Goal: Transaction & Acquisition: Purchase product/service

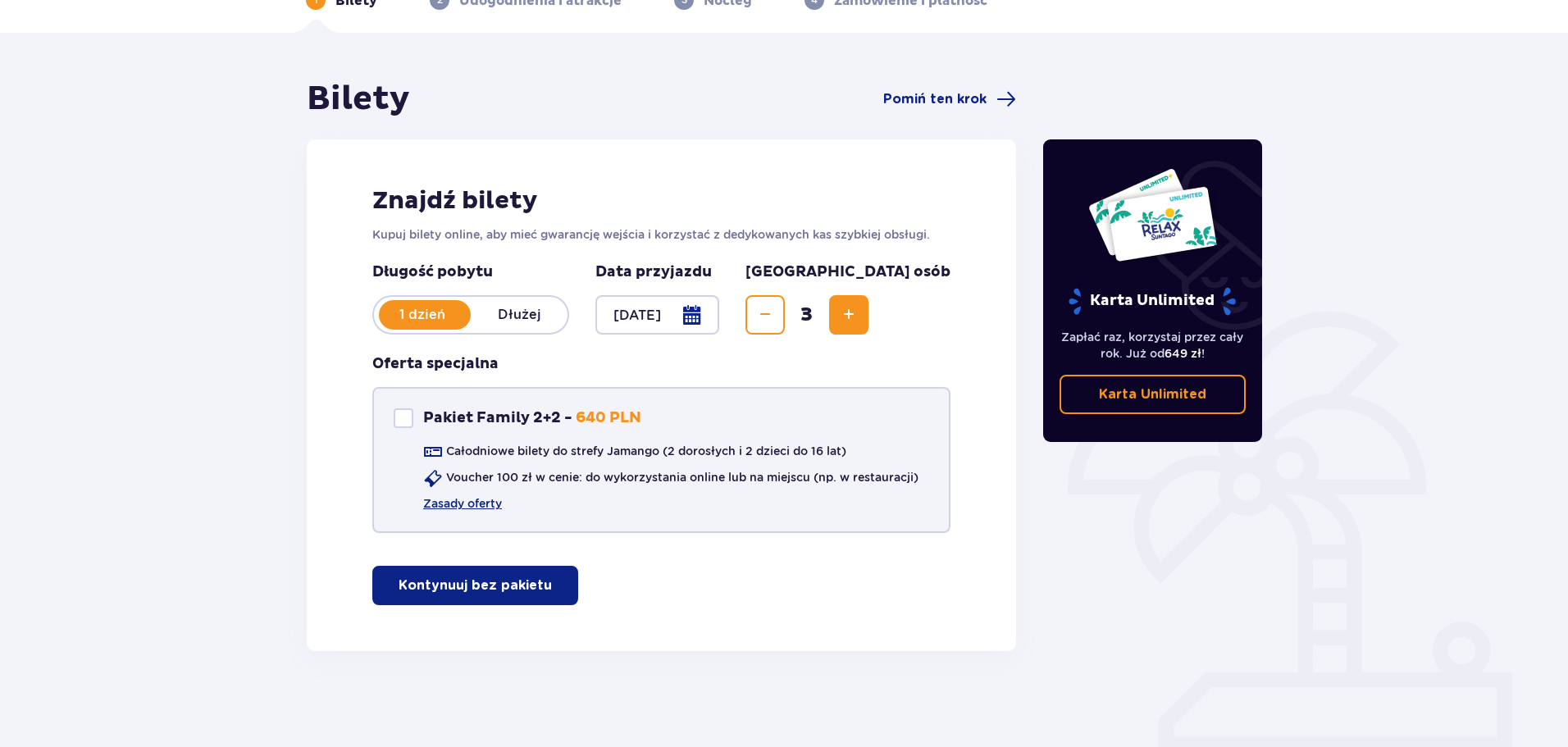
scroll to position [98, 0]
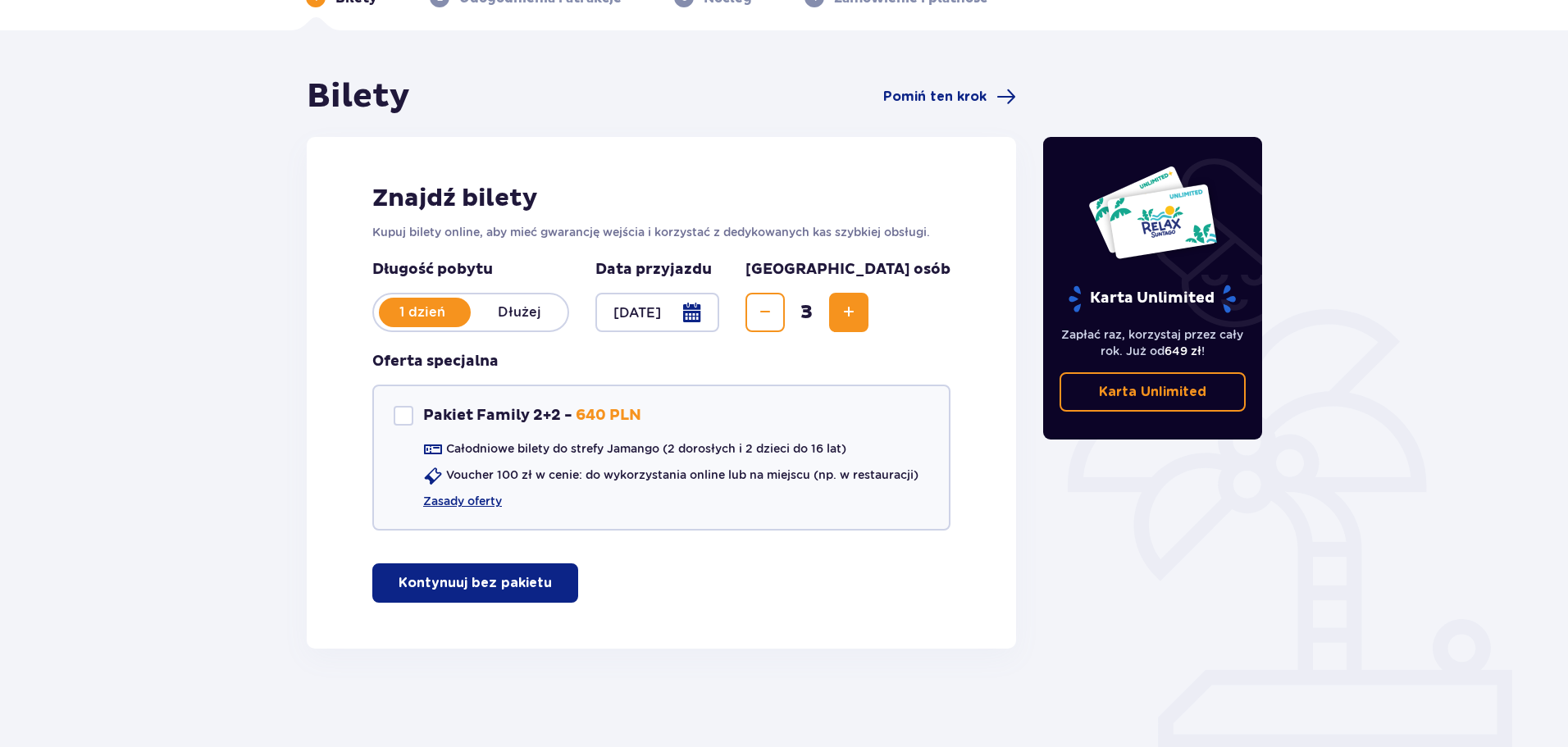
click at [510, 582] on p "Kontynuuj bez pakietu" at bounding box center [476, 583] width 153 height 18
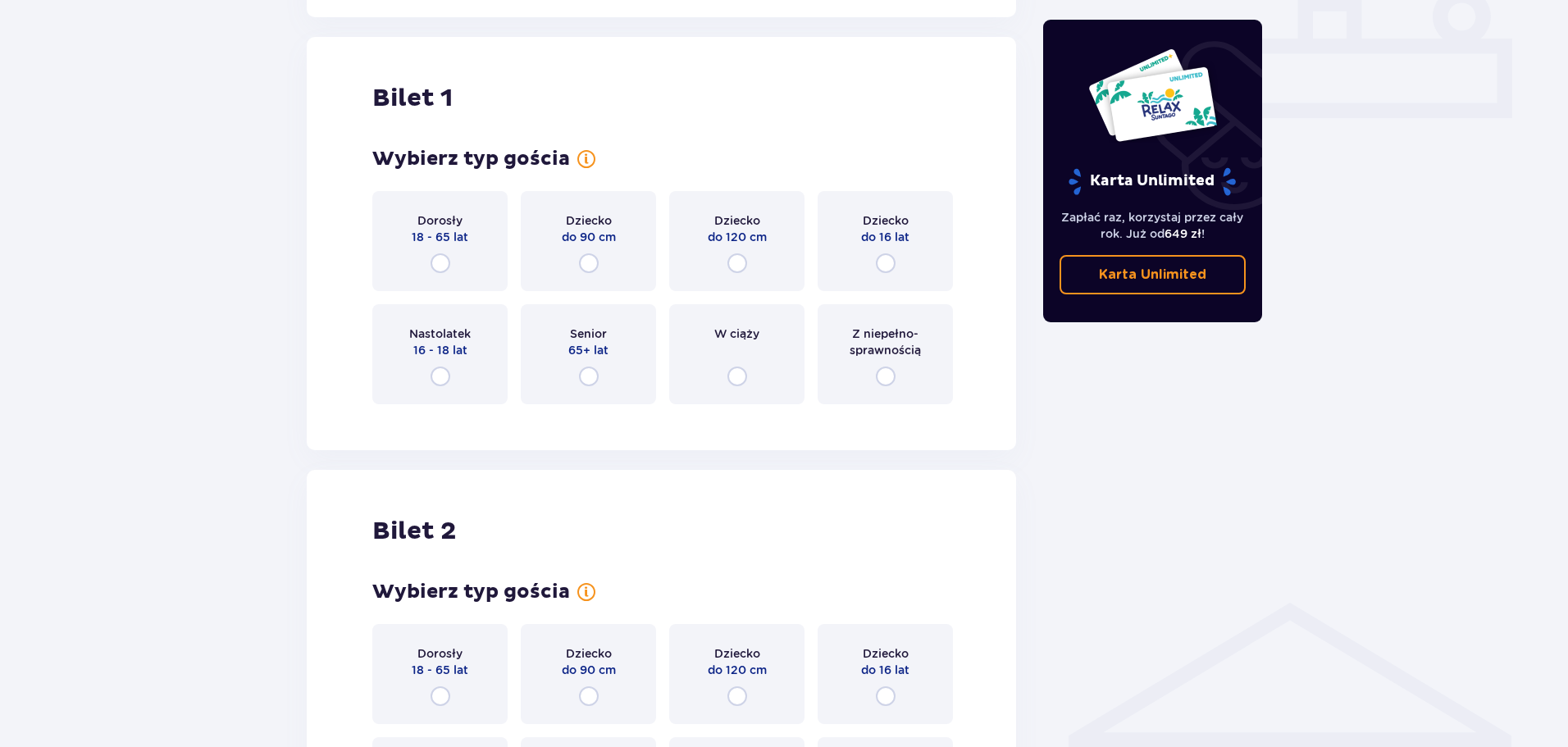
scroll to position [746, 0]
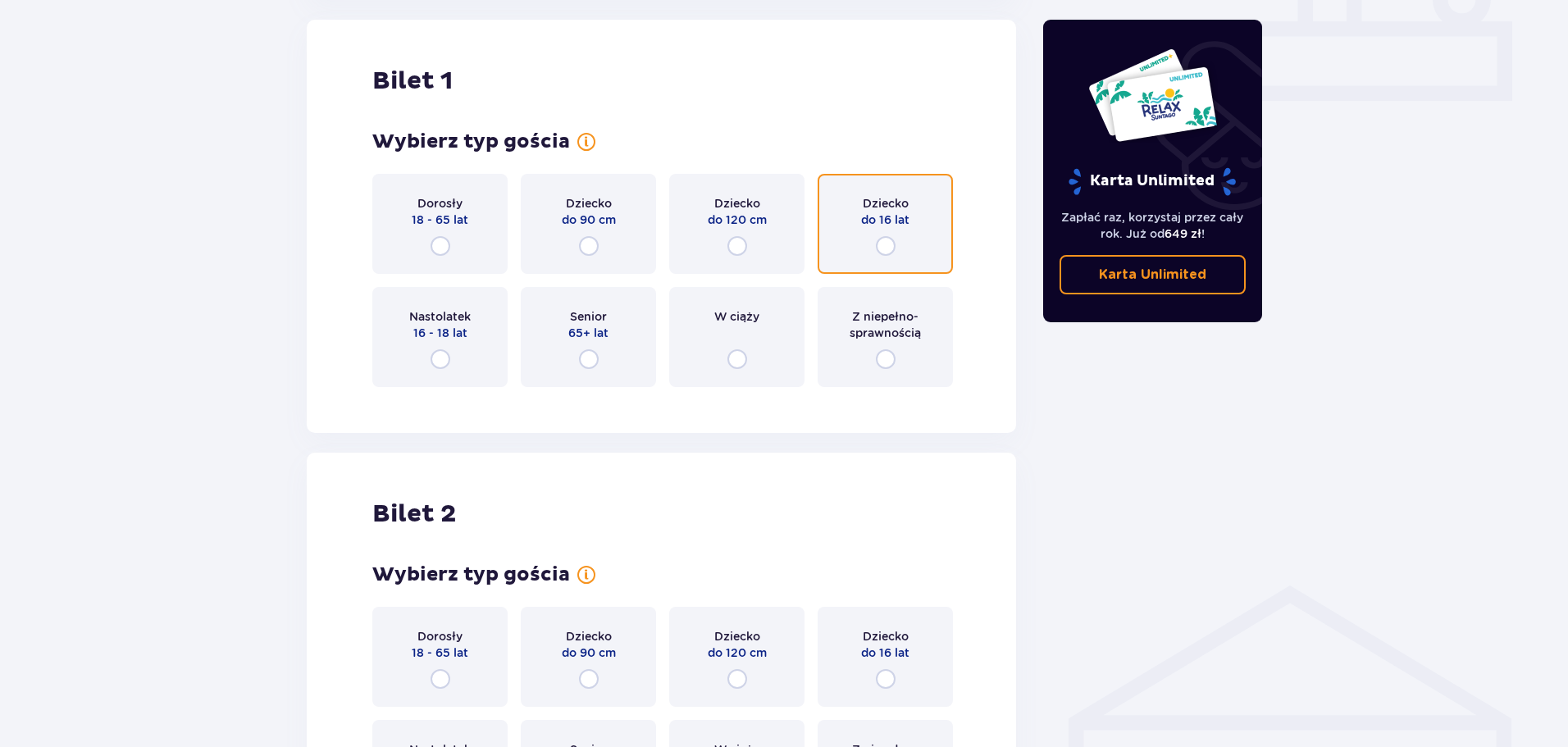
click at [885, 245] on input "radio" at bounding box center [885, 245] width 20 height 20
radio input "true"
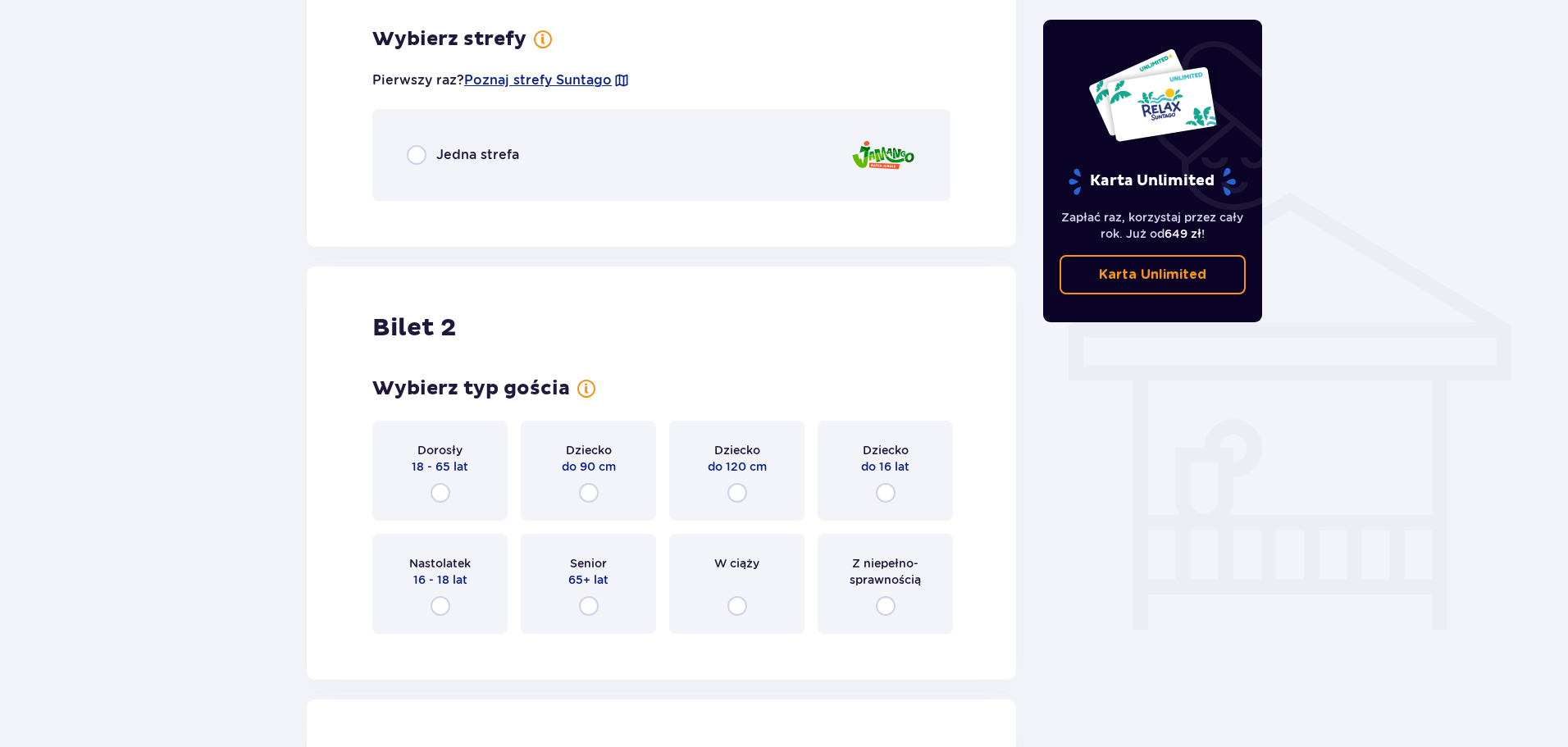
scroll to position [1146, 0]
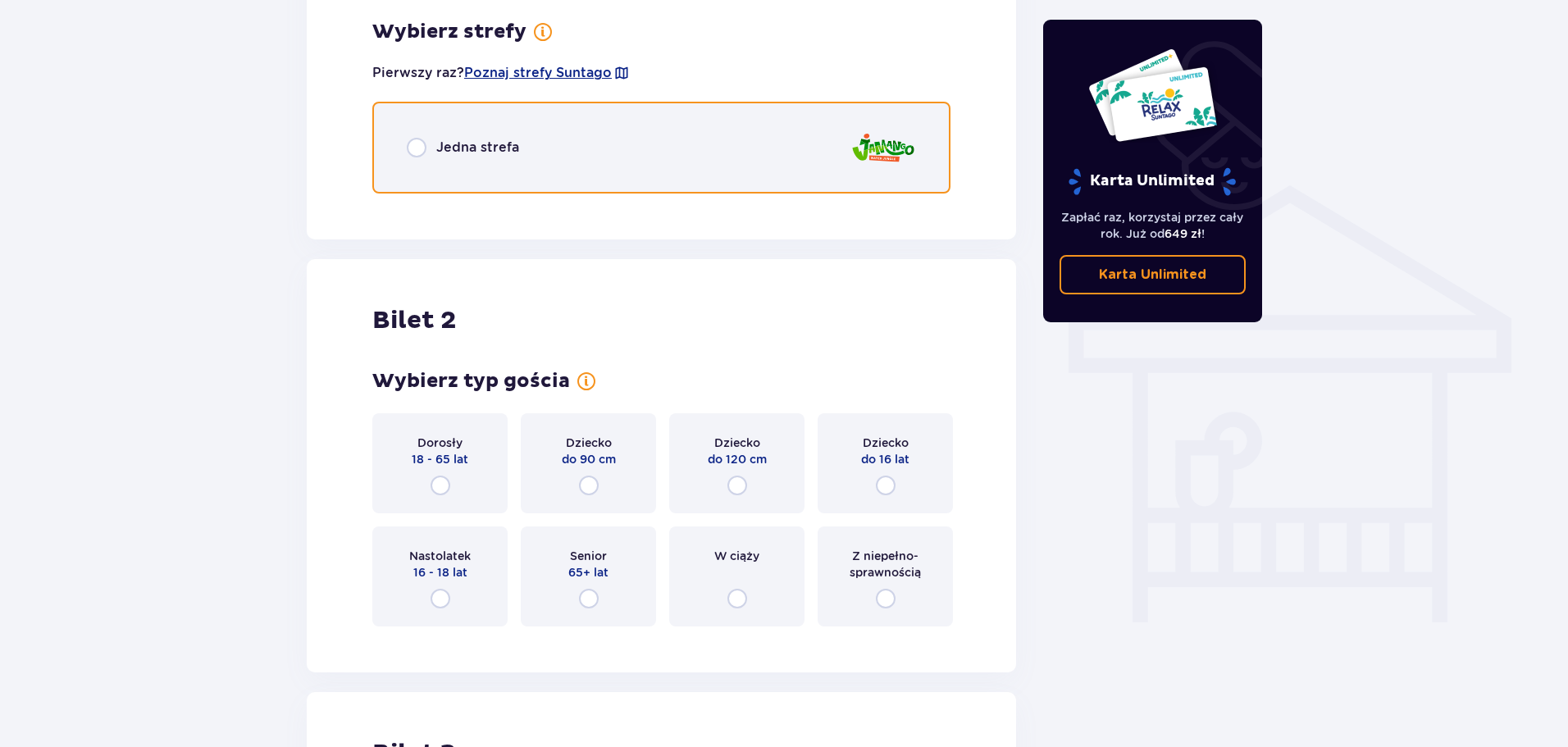
click at [406, 146] on input "radio" at bounding box center [416, 147] width 20 height 20
radio input "true"
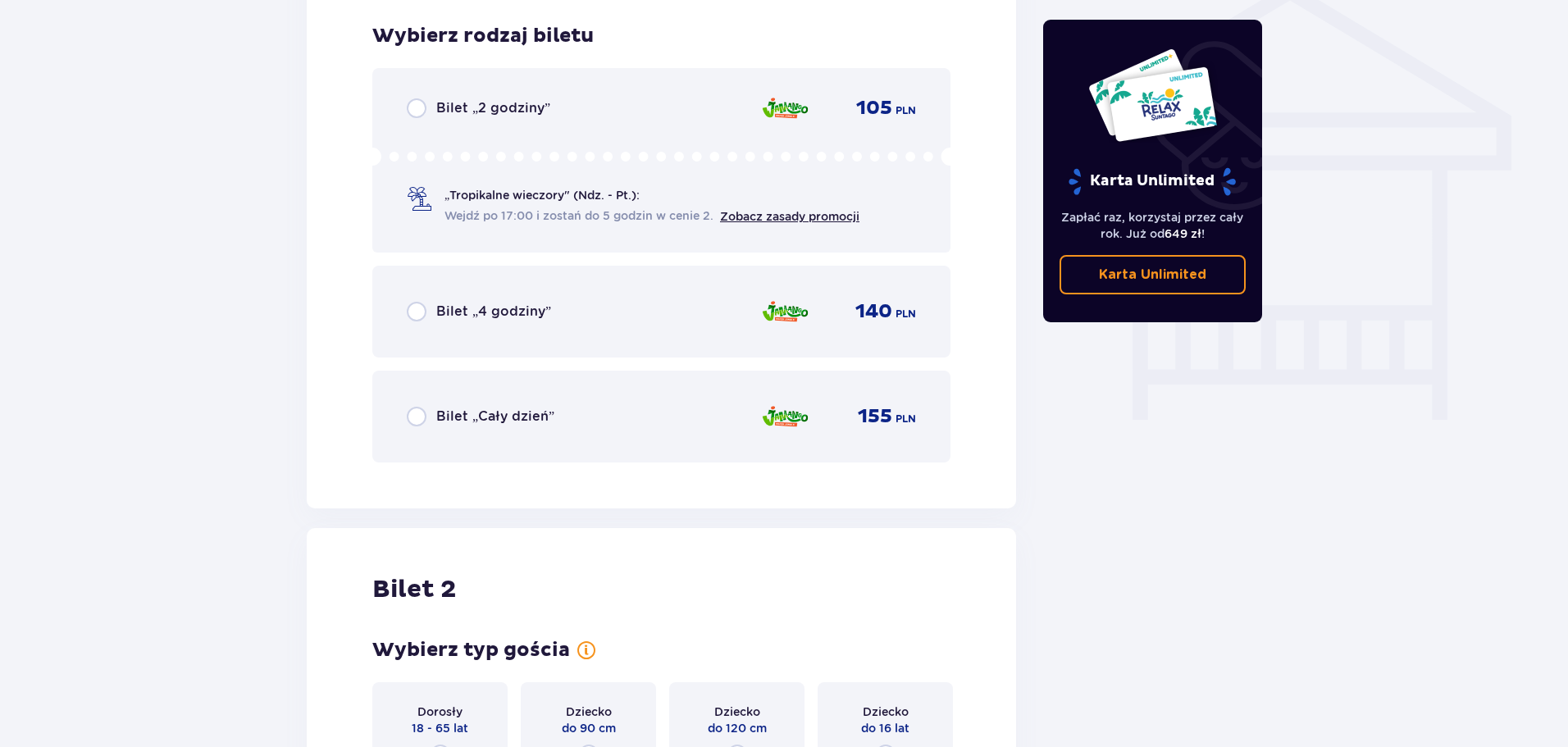
scroll to position [1353, 0]
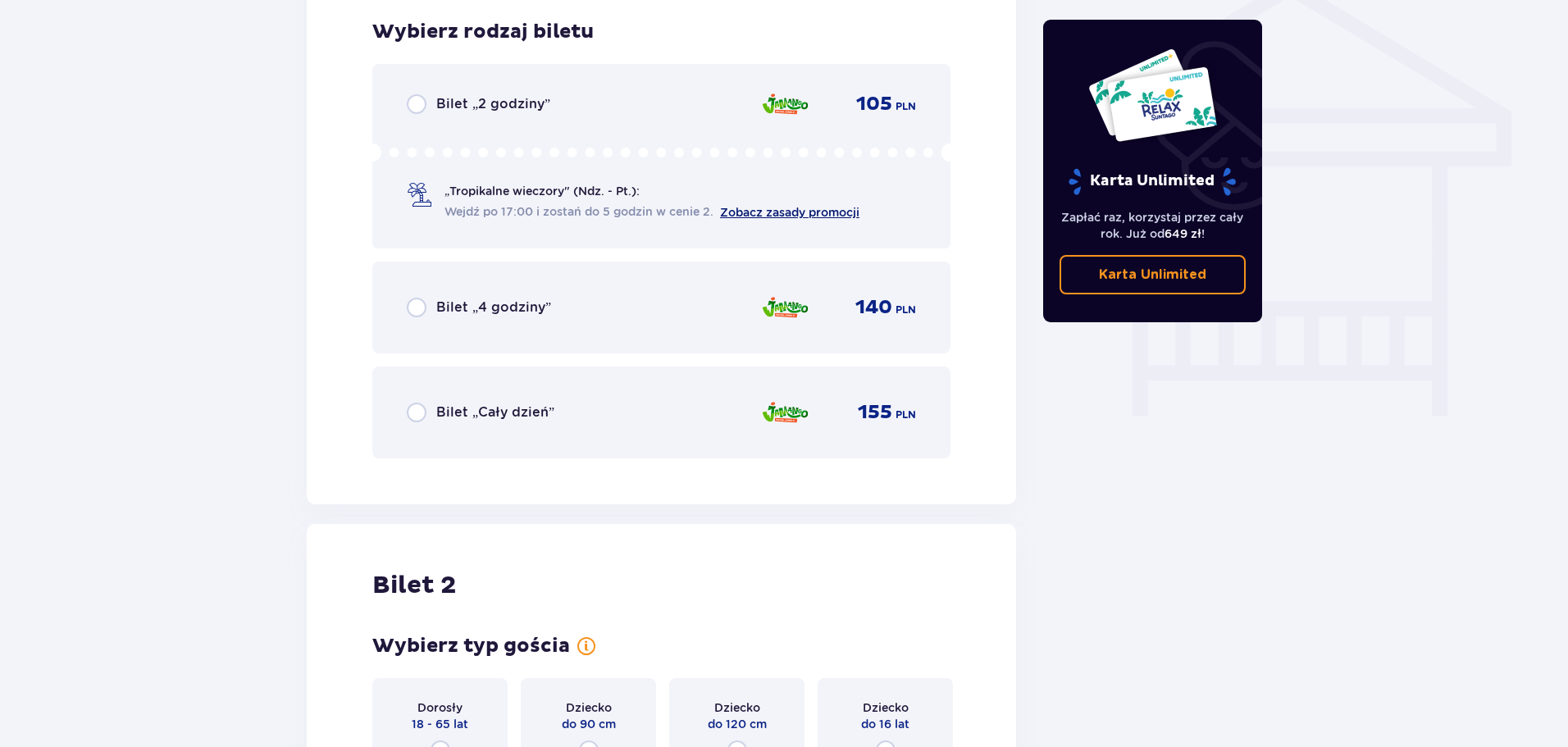
click at [817, 212] on link "Zobacz zasady promocji" at bounding box center [790, 212] width 140 height 13
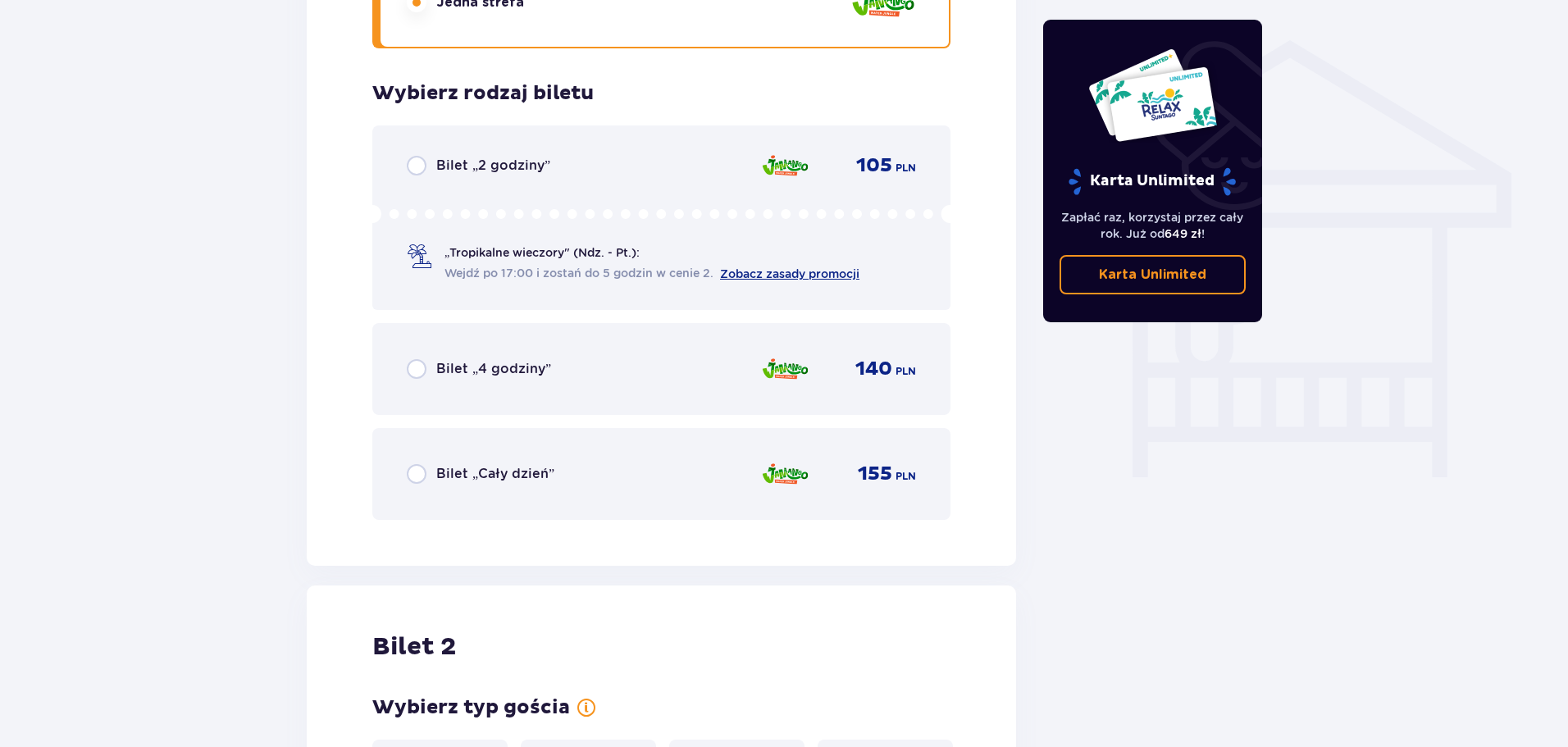
scroll to position [1271, 0]
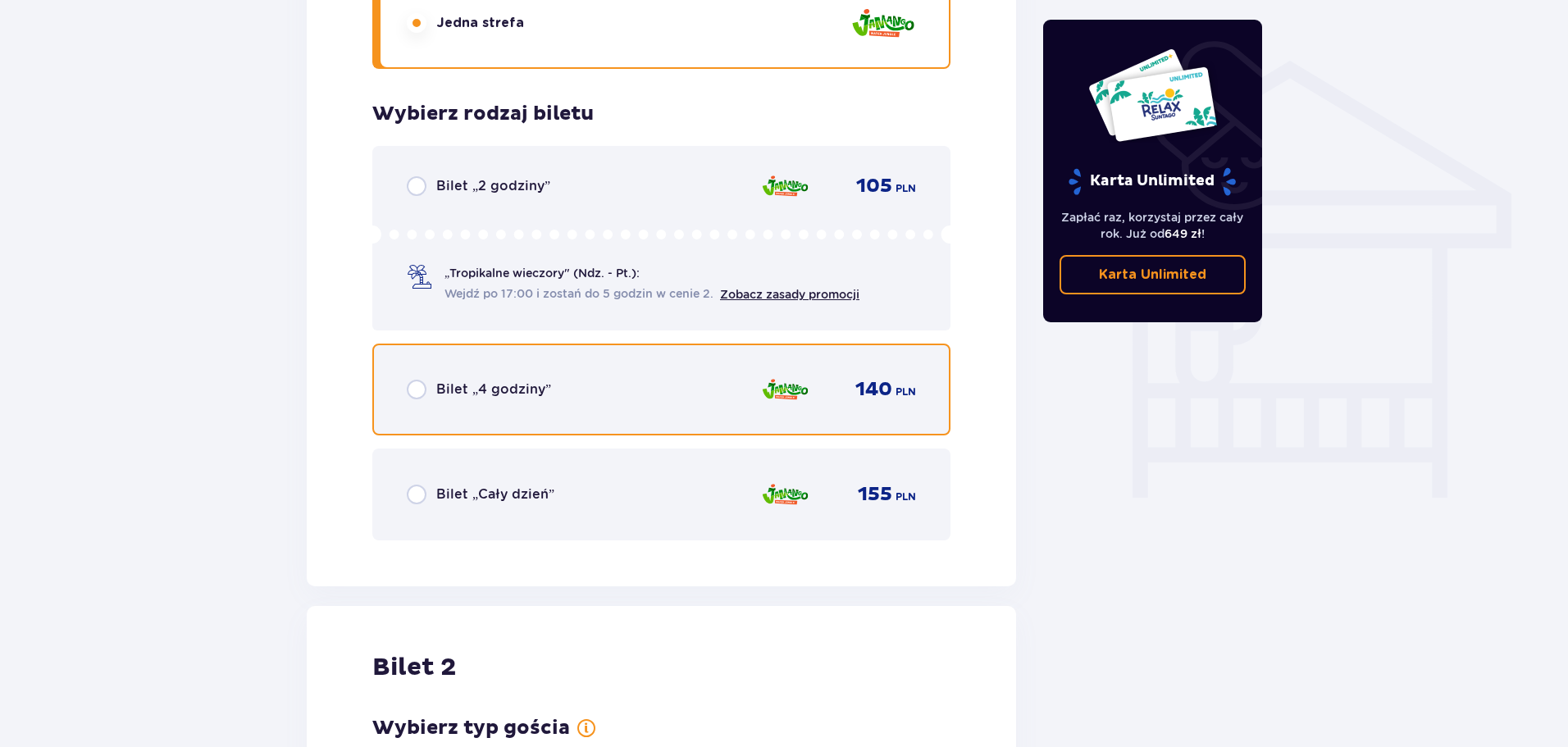
click at [424, 387] on input "radio" at bounding box center [416, 389] width 20 height 20
radio input "true"
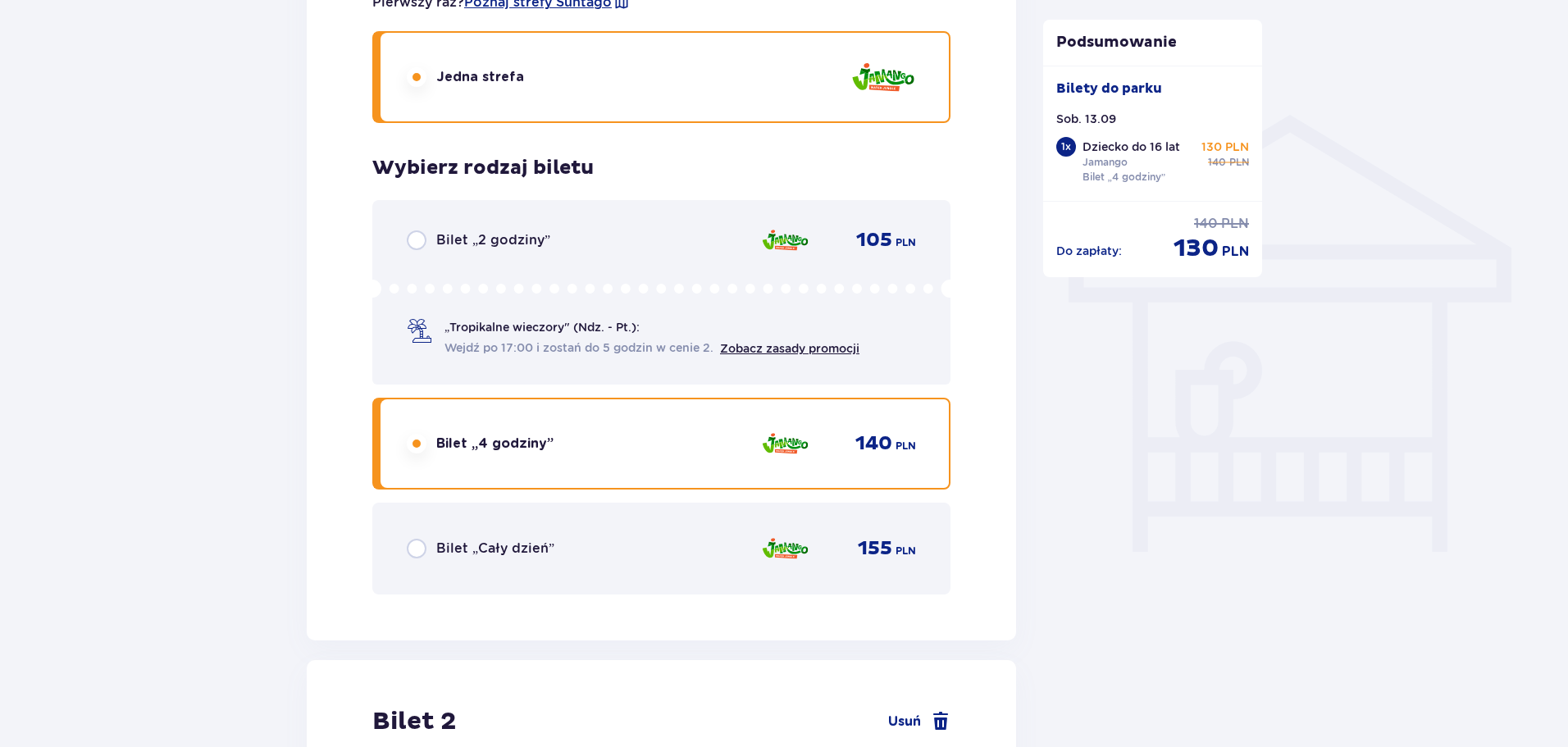
scroll to position [1119, 0]
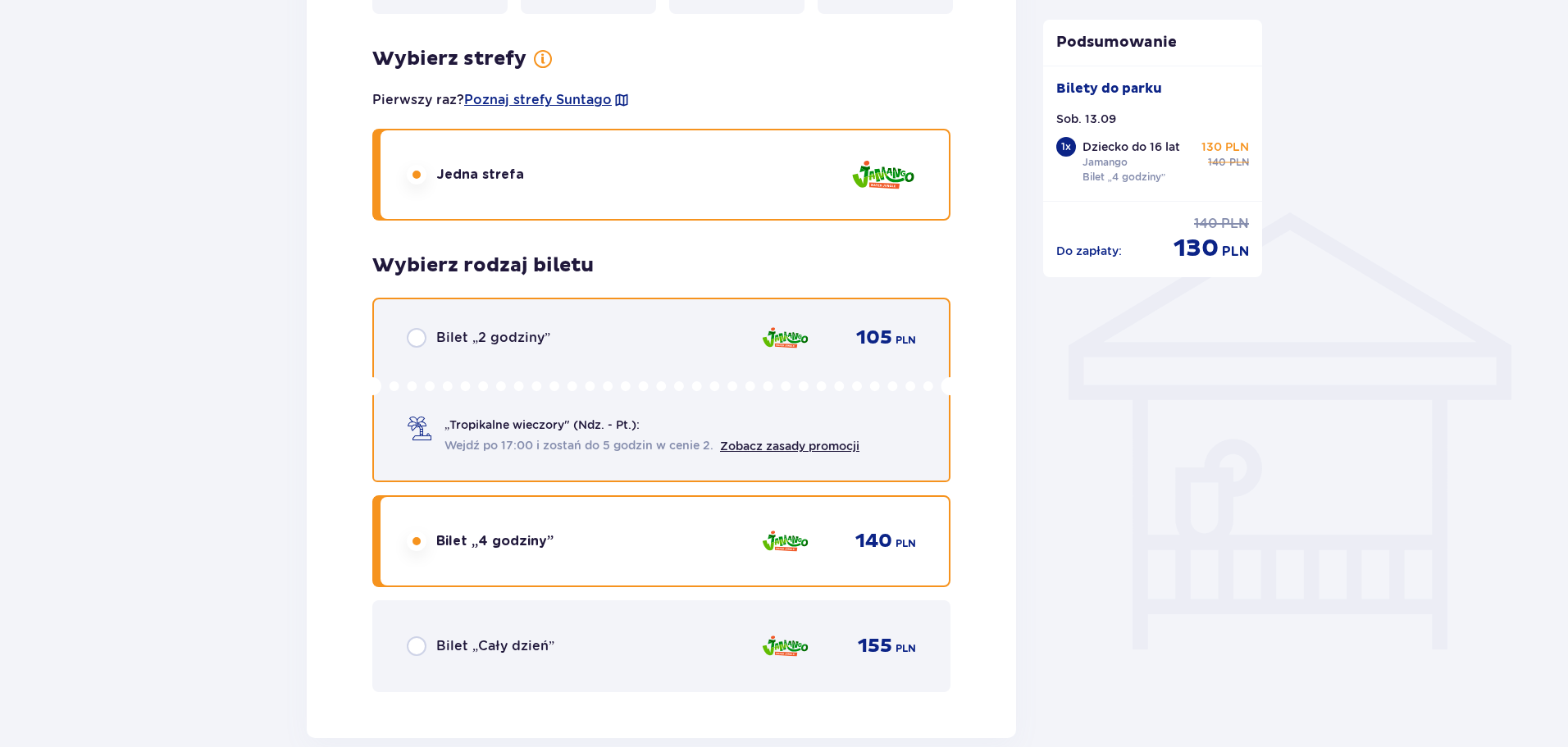
click at [421, 338] on input "radio" at bounding box center [416, 337] width 20 height 20
radio input "true"
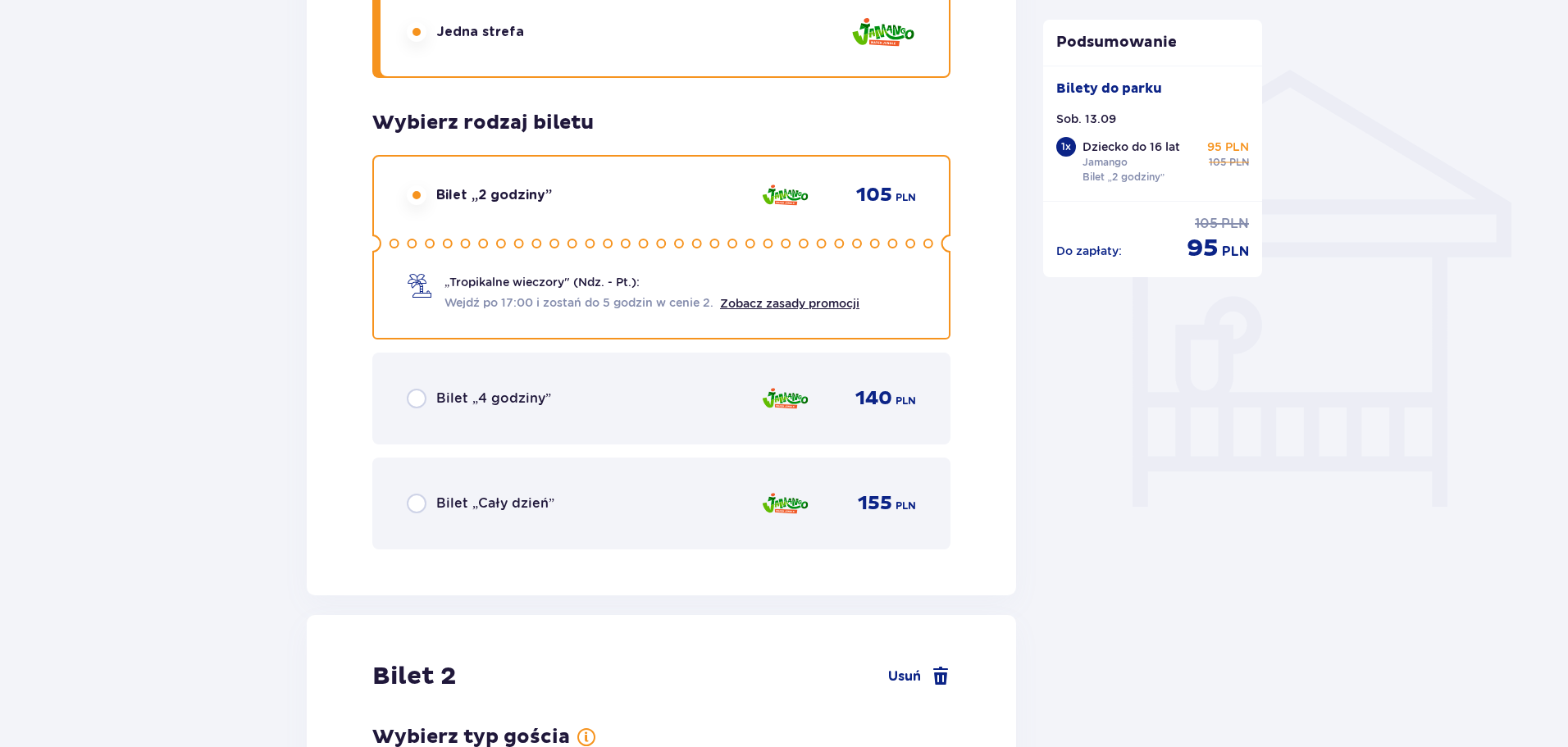
scroll to position [1201, 0]
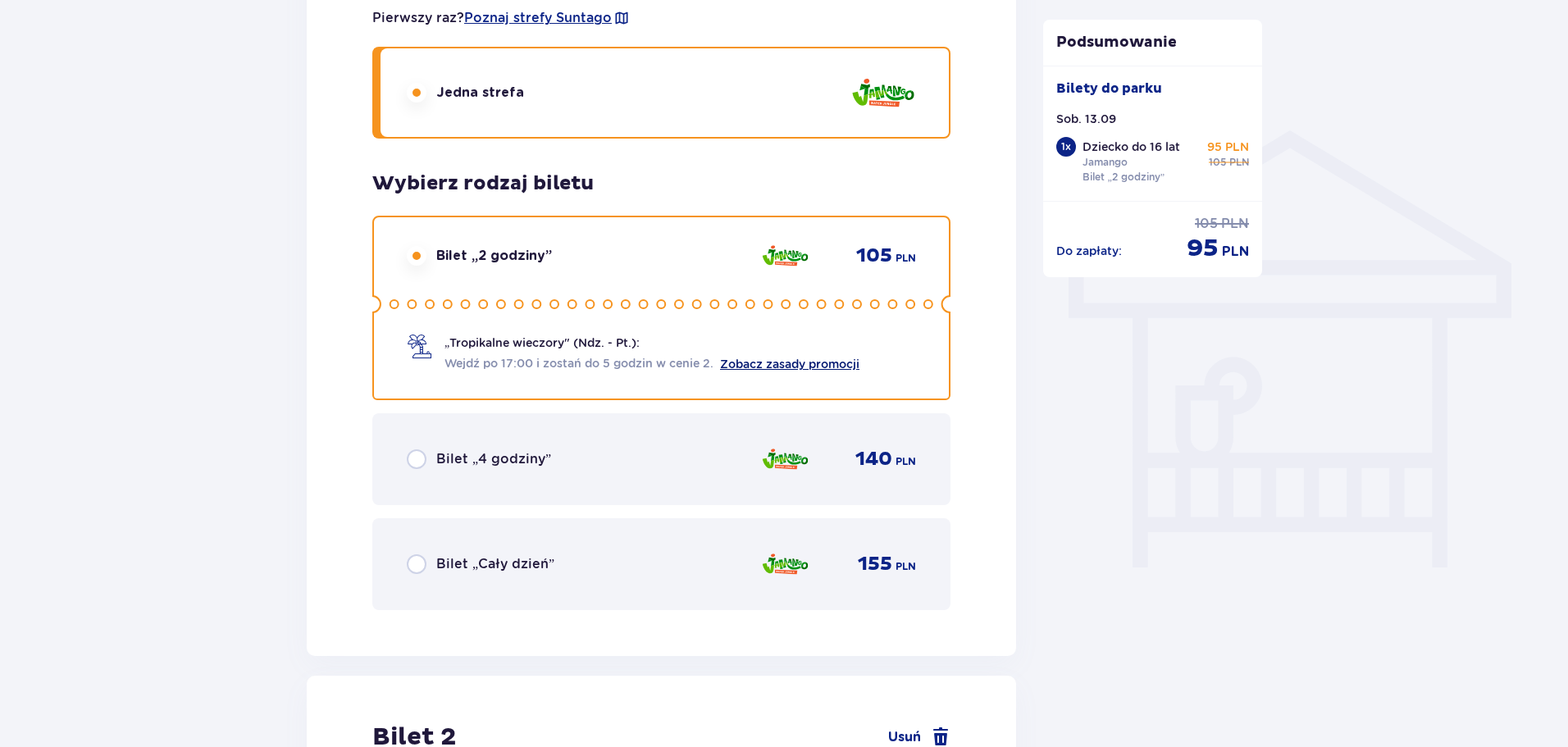
click at [792, 367] on link "Zobacz zasady promocji" at bounding box center [790, 364] width 140 height 13
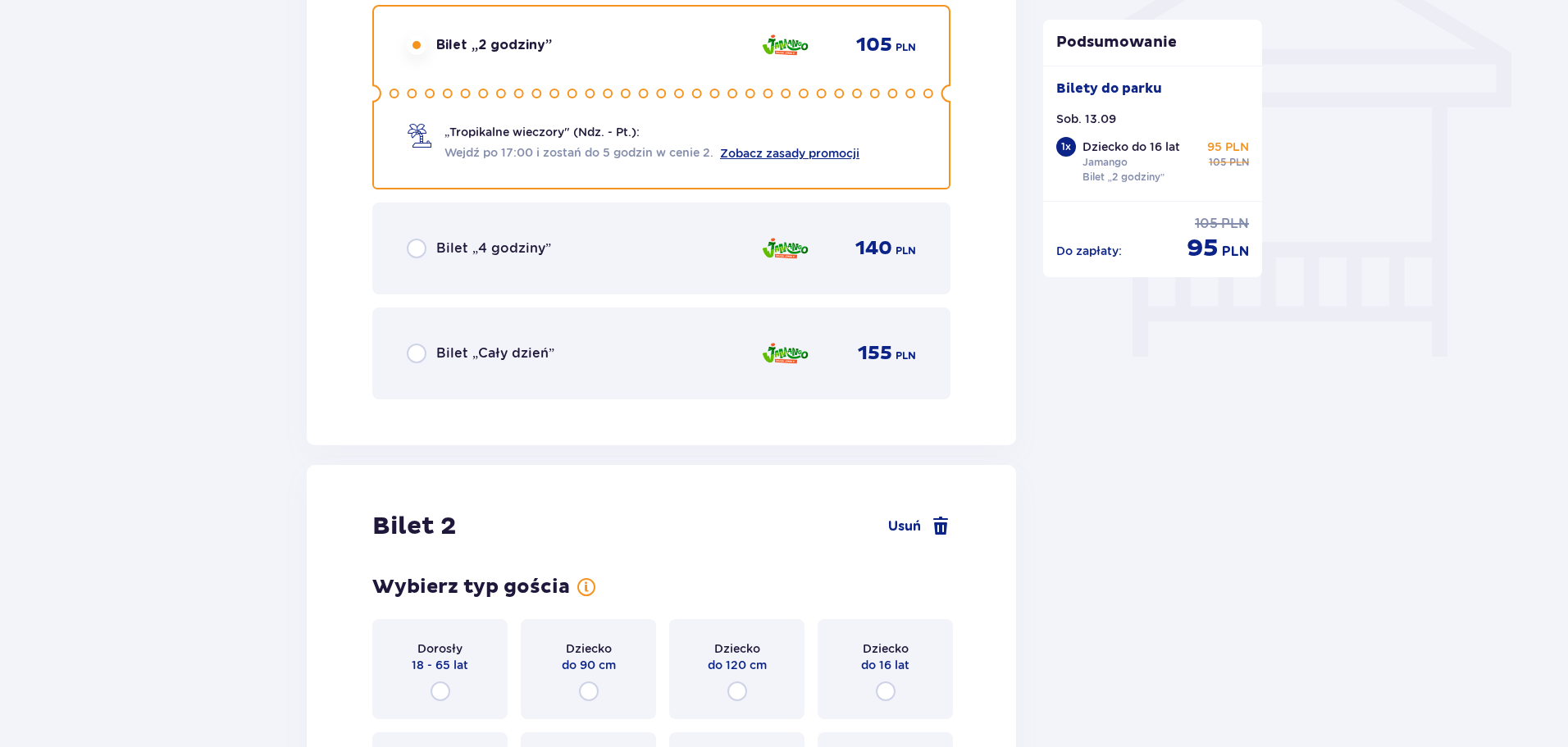
scroll to position [1692, 0]
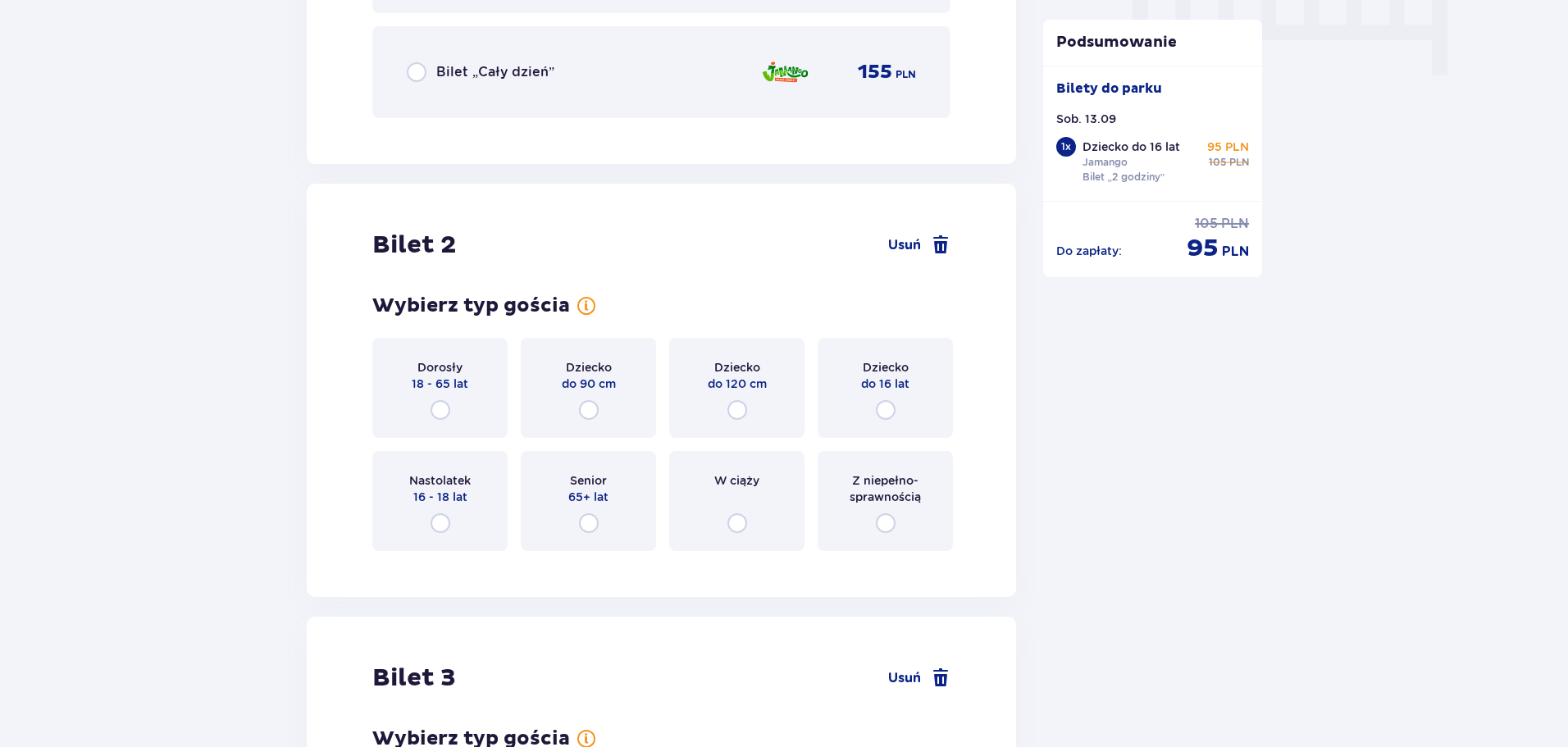
click at [867, 406] on div "Dziecko do 16 lat" at bounding box center [885, 388] width 135 height 100
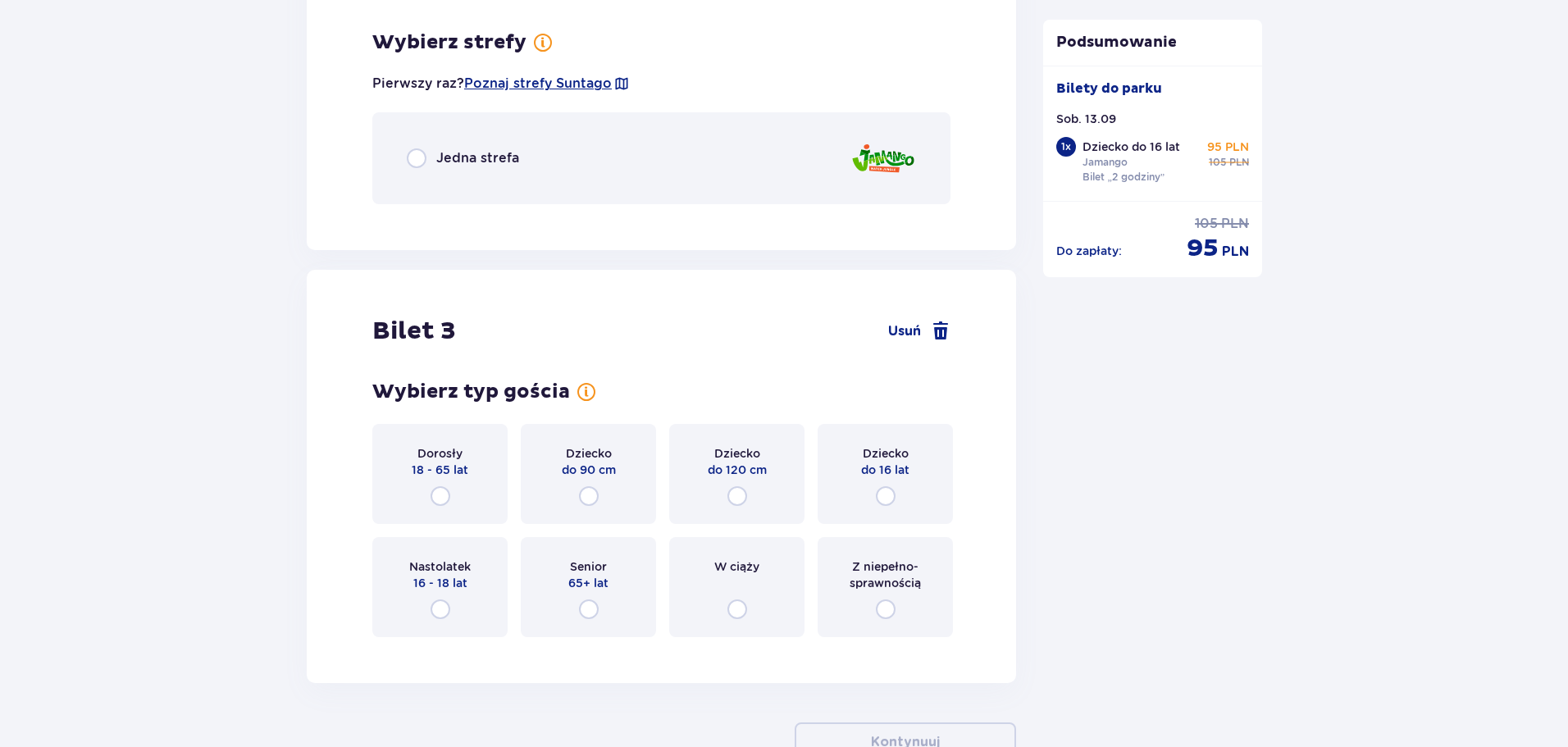
scroll to position [2256, 0]
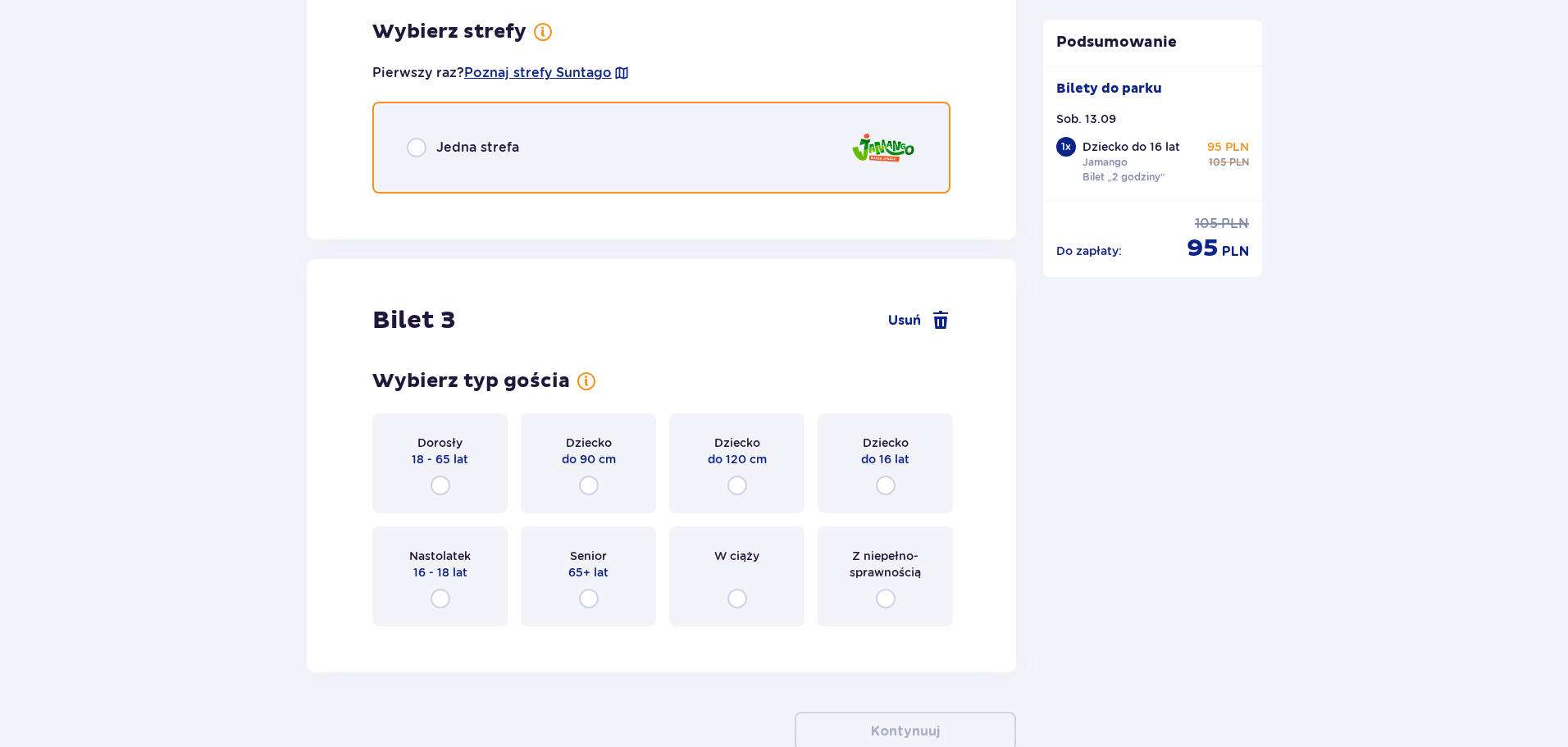
click at [425, 151] on input "radio" at bounding box center [416, 147] width 20 height 20
radio input "true"
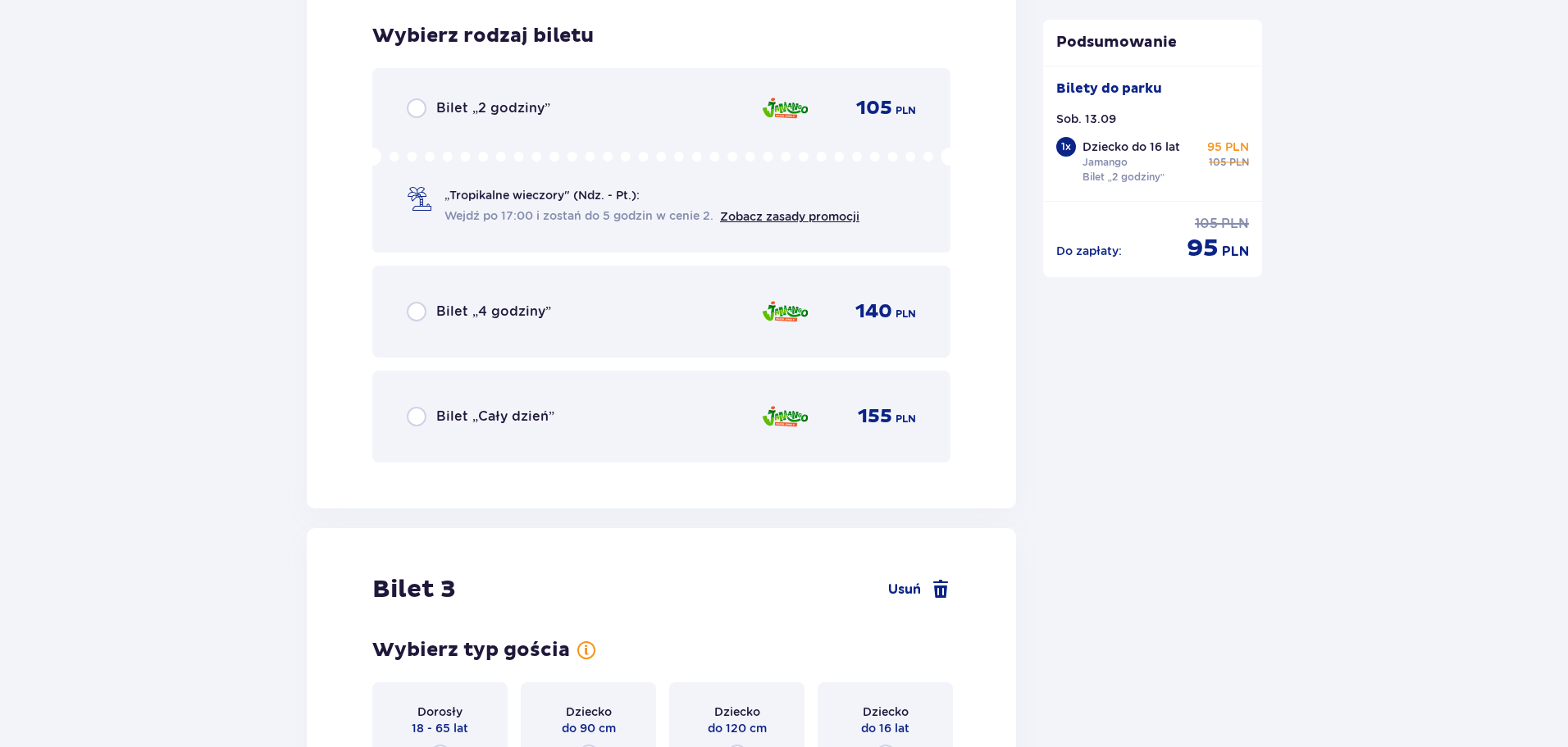
scroll to position [2463, 0]
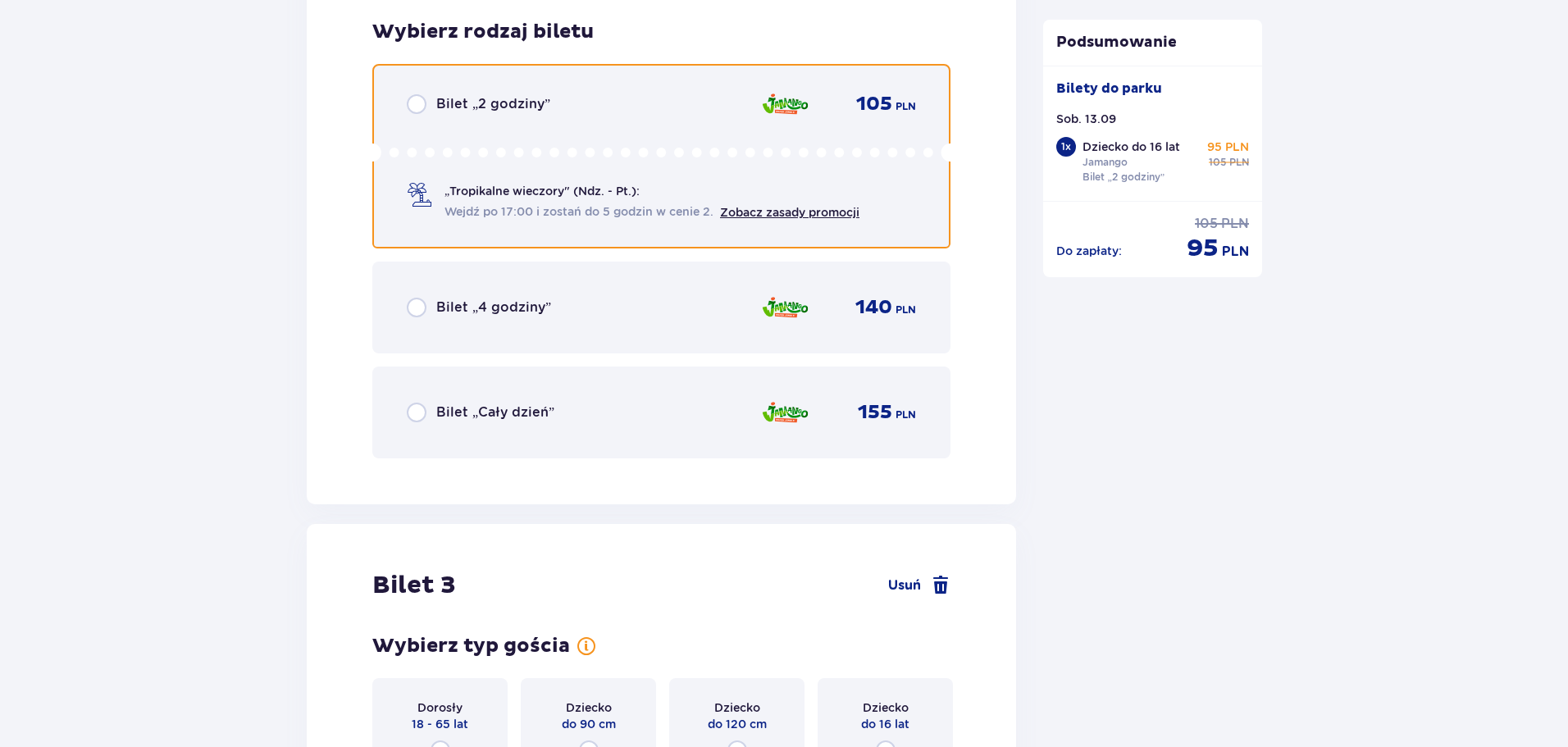
click at [412, 99] on input "radio" at bounding box center [416, 104] width 20 height 20
radio input "true"
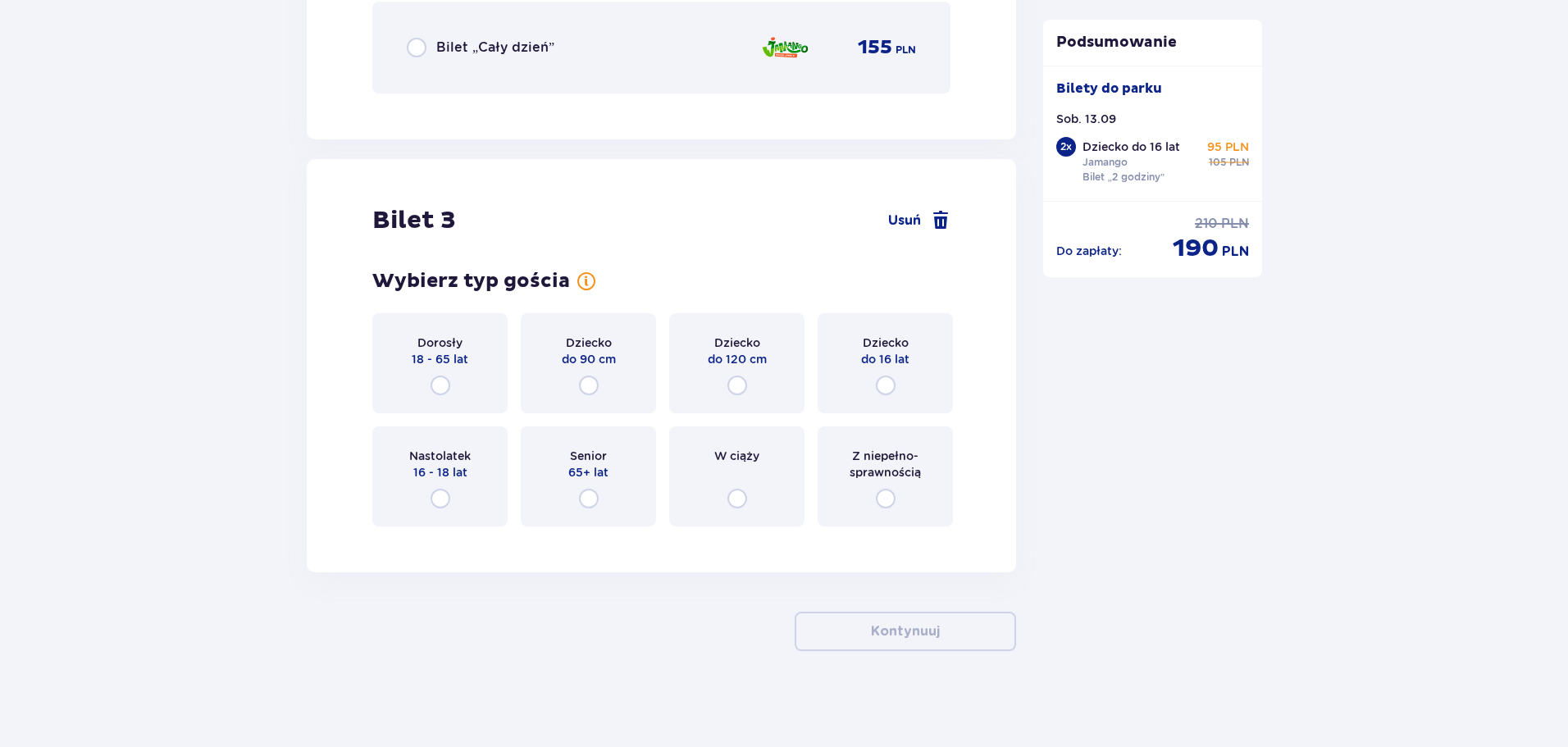
scroll to position [2830, 0]
click at [441, 381] on input "radio" at bounding box center [440, 382] width 20 height 20
radio input "true"
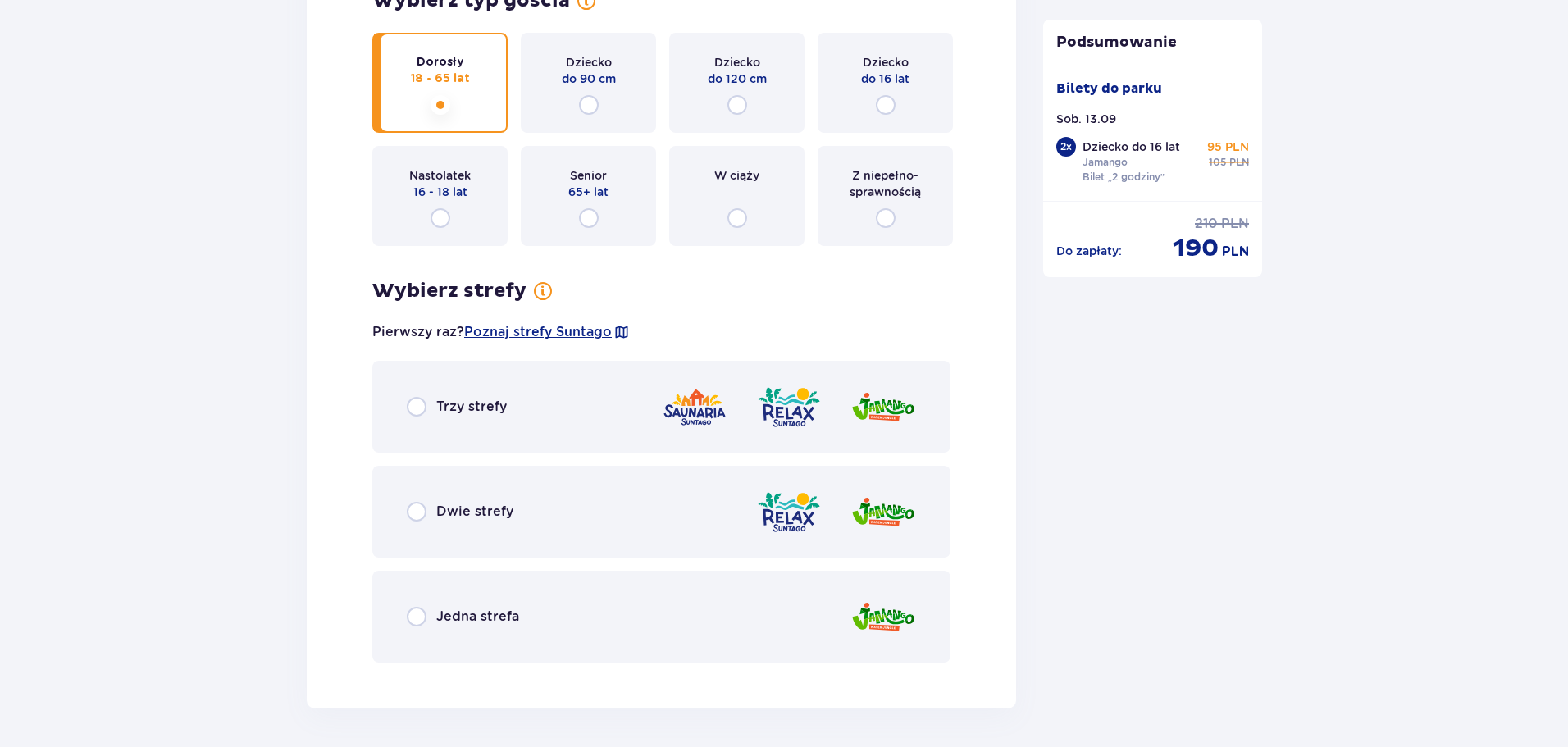
scroll to position [3083, 0]
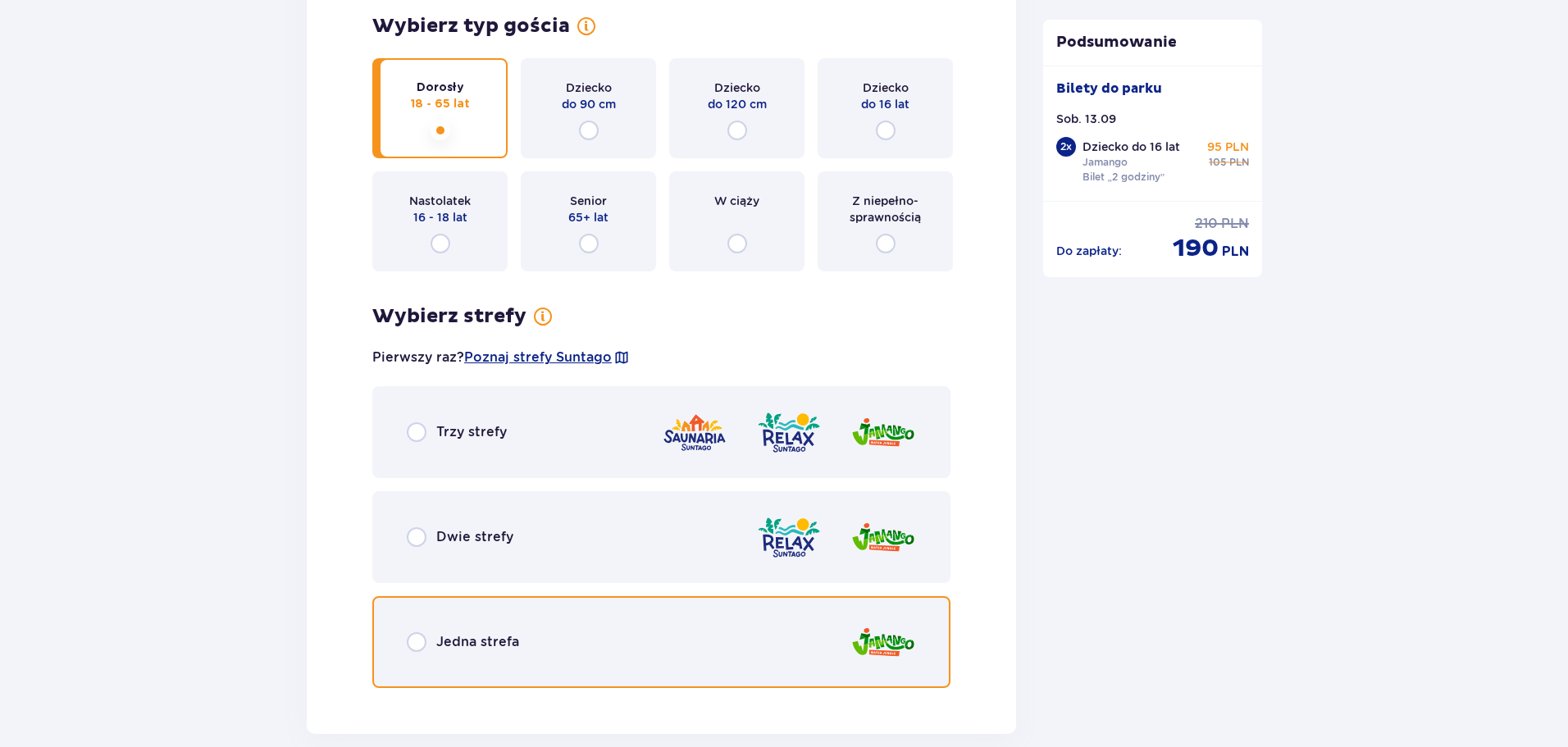
click at [415, 643] on input "radio" at bounding box center [416, 641] width 20 height 20
radio input "true"
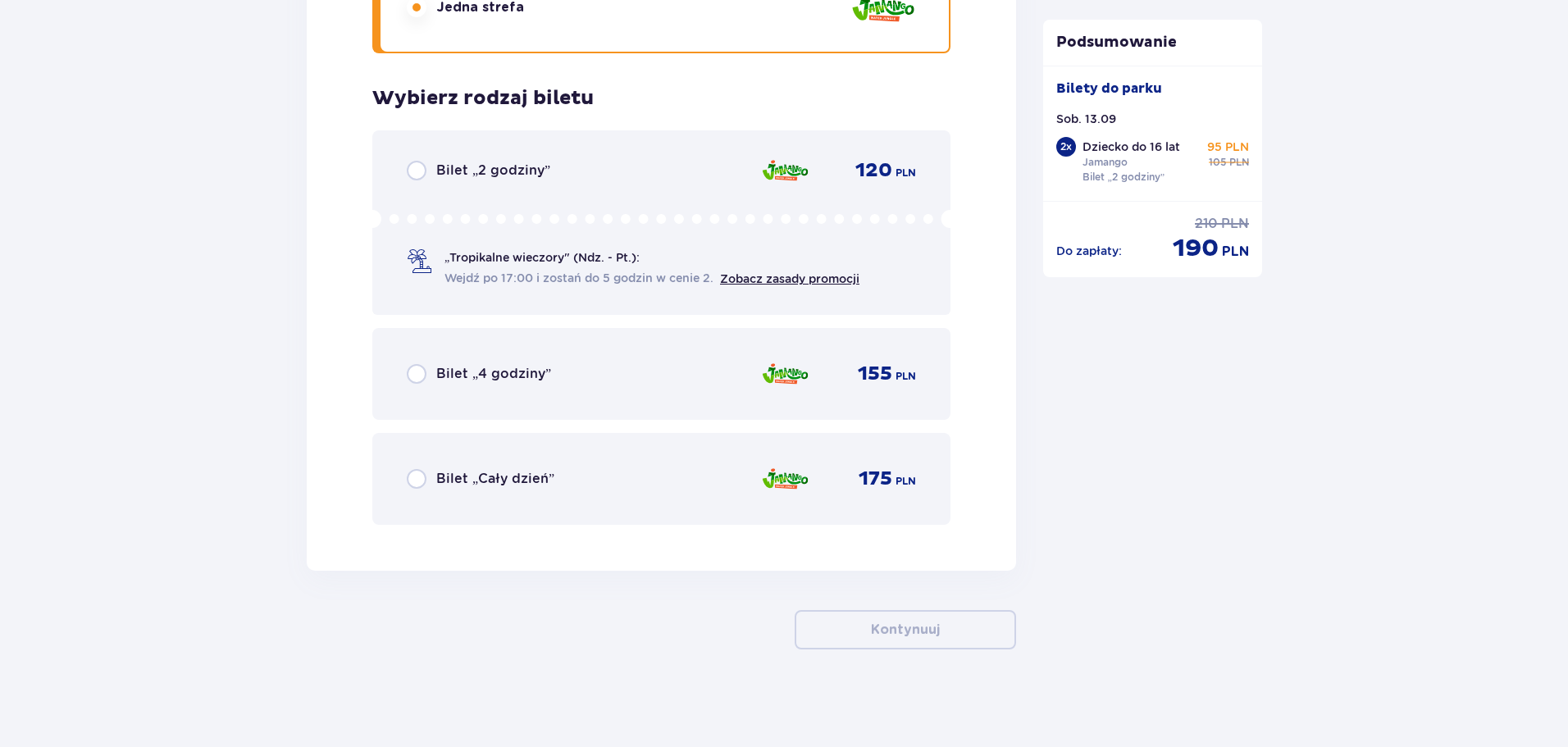
scroll to position [3718, 0]
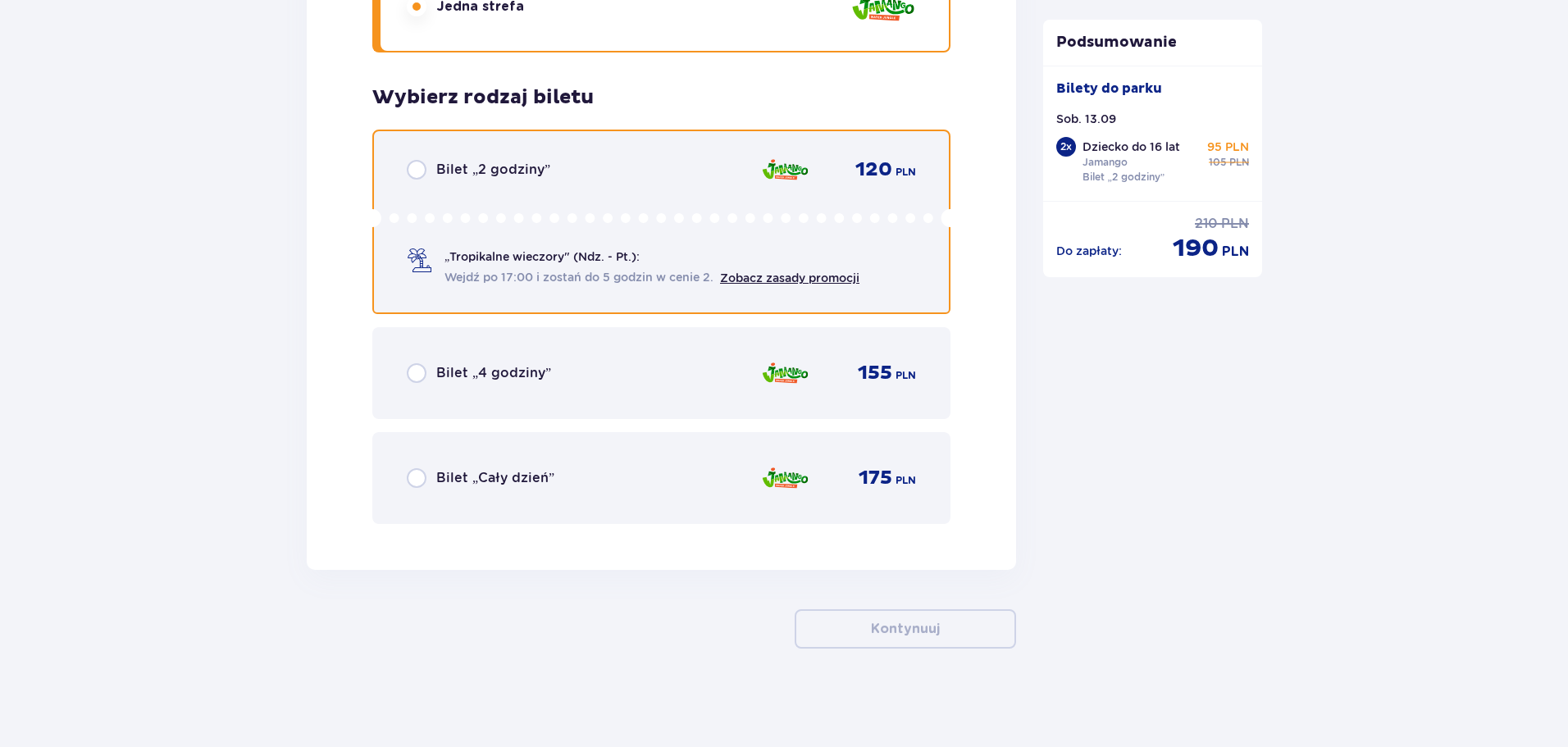
click at [425, 168] on input "radio" at bounding box center [416, 170] width 20 height 20
radio input "true"
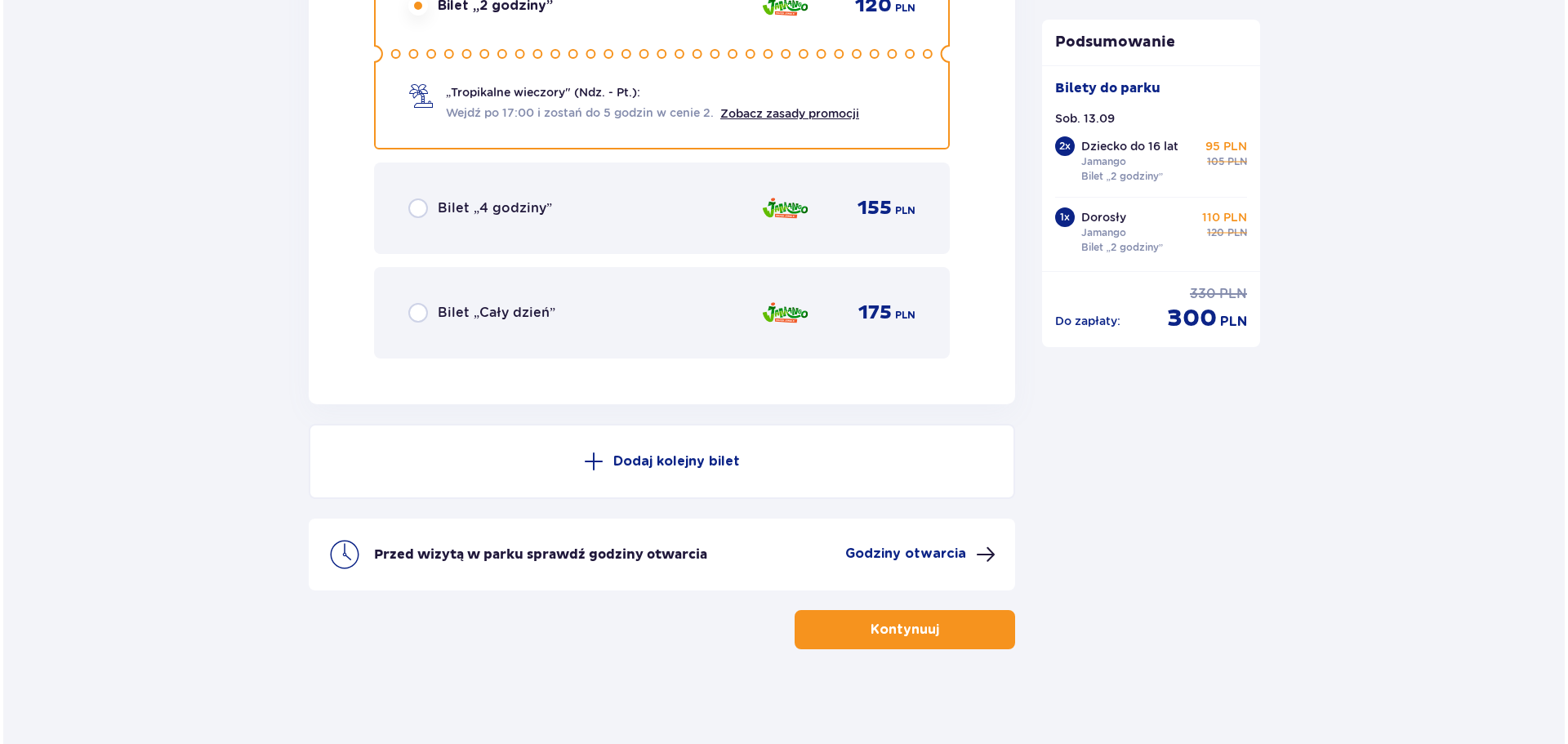
scroll to position [3870, 0]
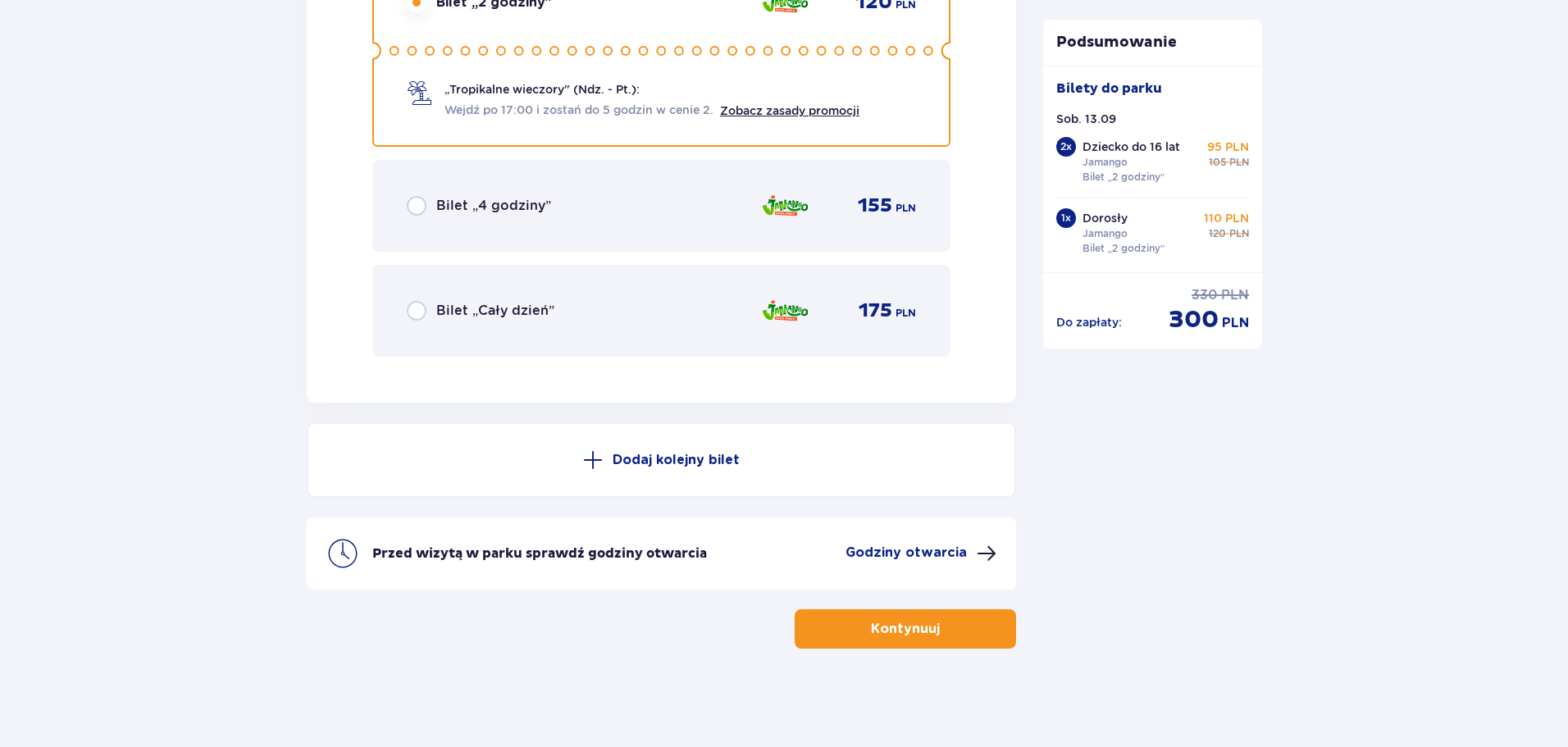
click at [949, 550] on p "Godziny otwarcia" at bounding box center [906, 552] width 121 height 18
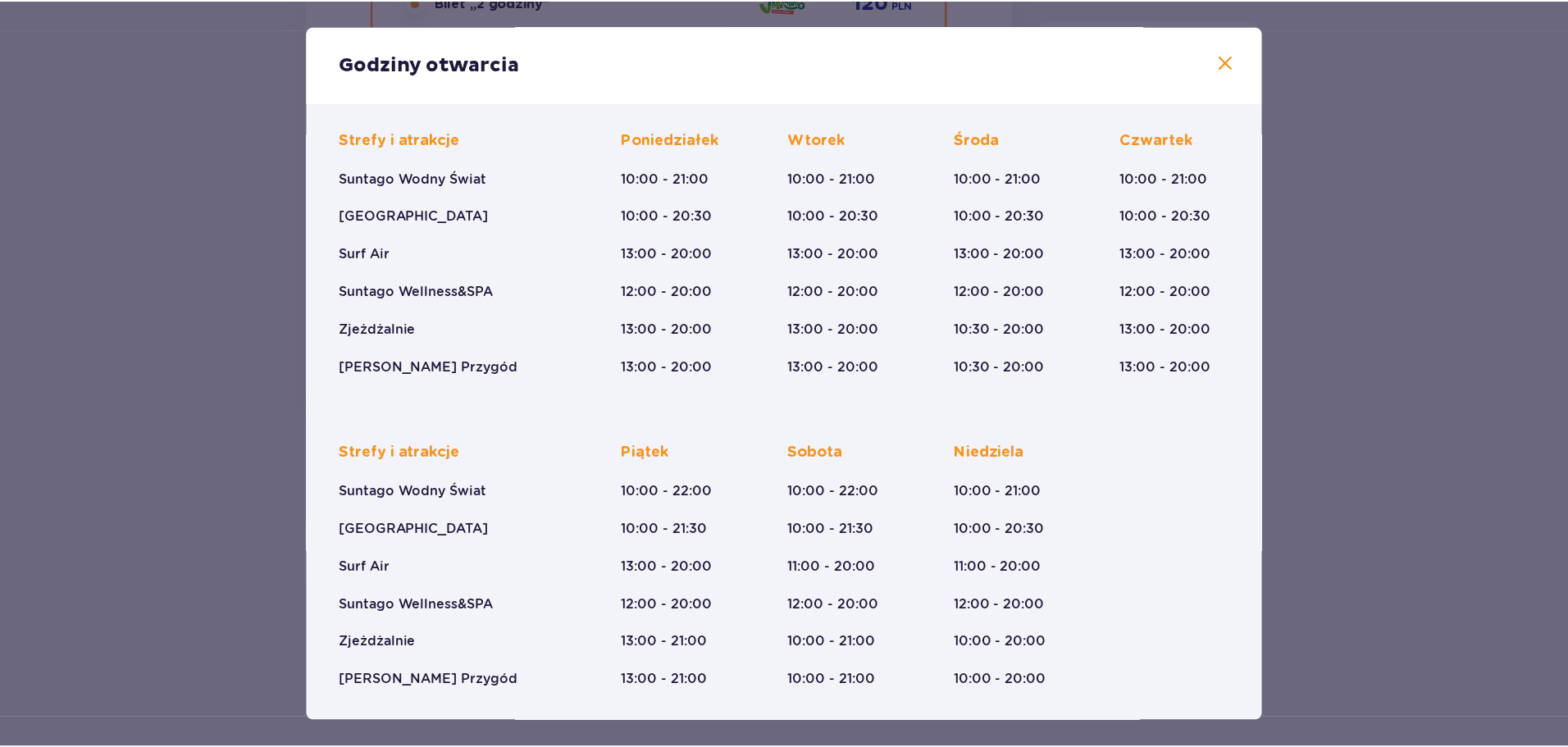
scroll to position [104, 0]
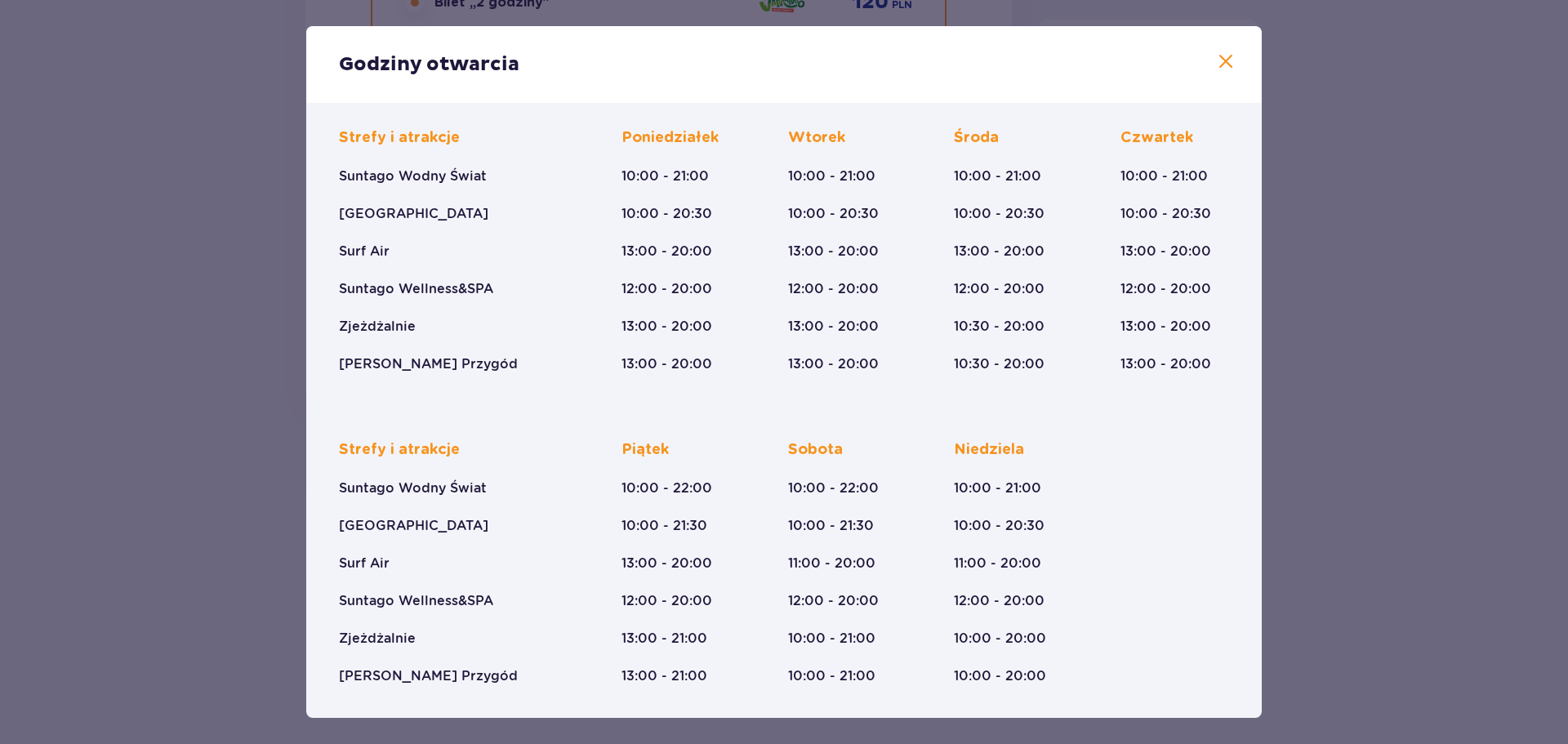
click at [1226, 64] on span at bounding box center [1225, 62] width 20 height 20
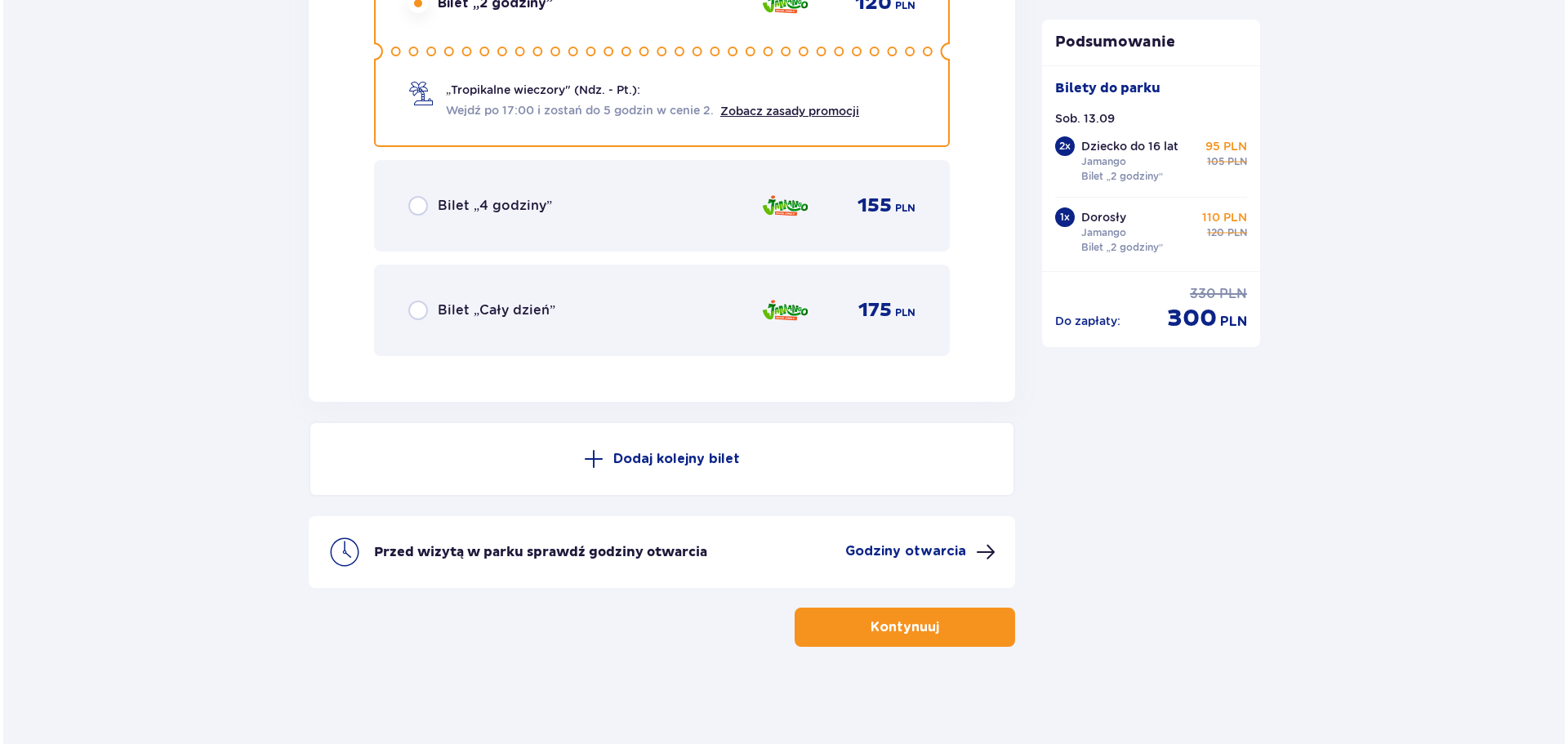
scroll to position [3870, 0]
click at [910, 551] on p "Godziny otwarcia" at bounding box center [902, 550] width 120 height 18
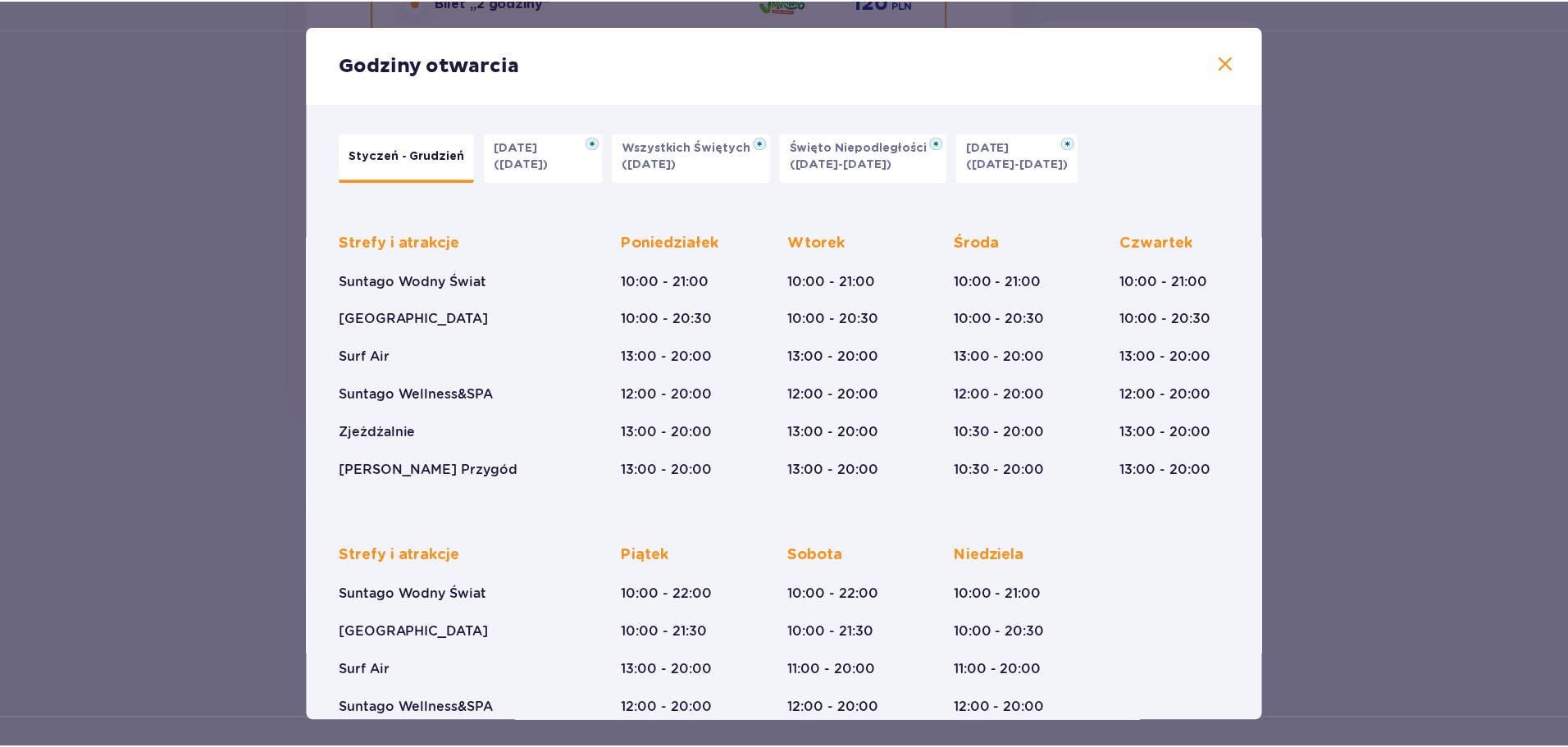
scroll to position [104, 0]
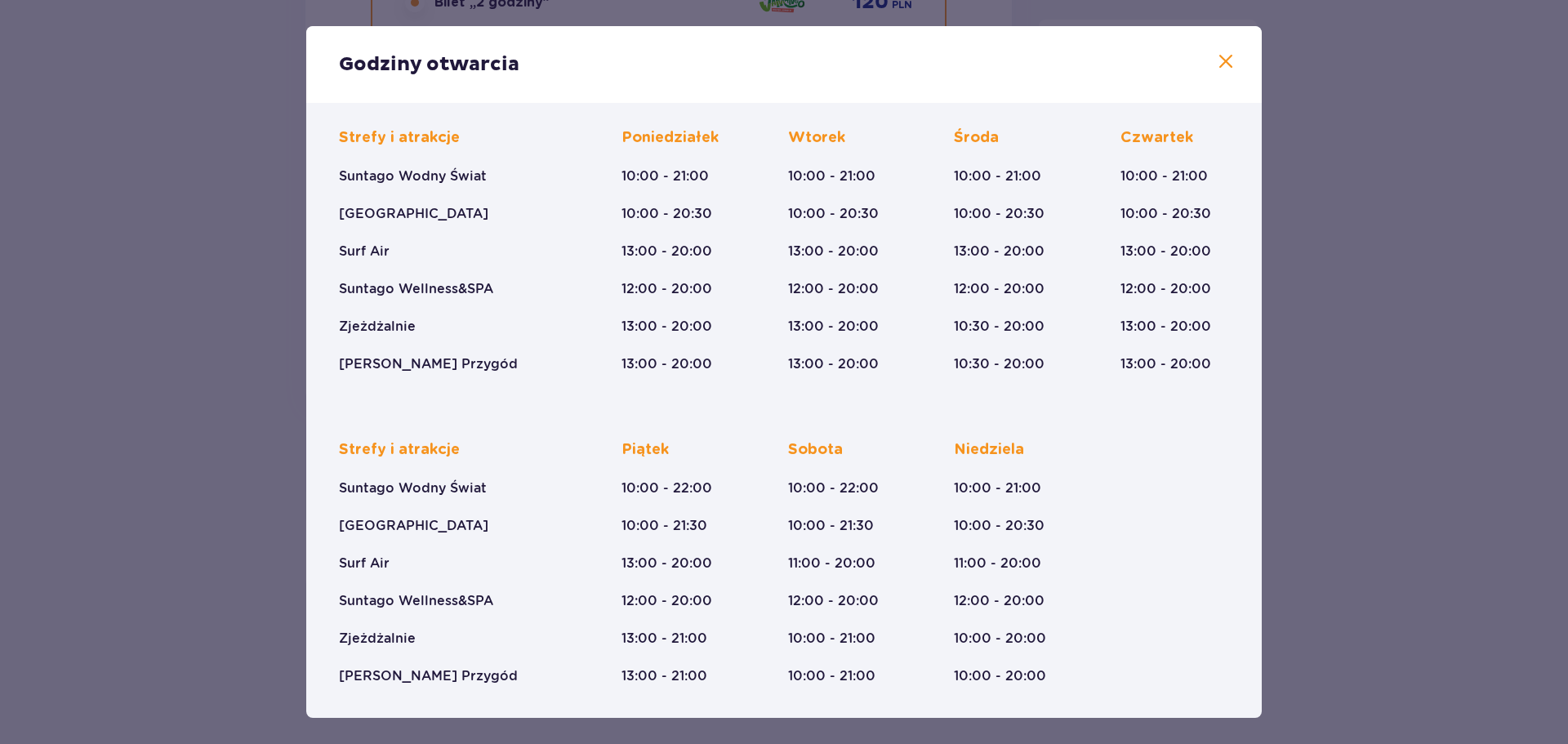
click at [1216, 63] on span at bounding box center [1225, 62] width 20 height 20
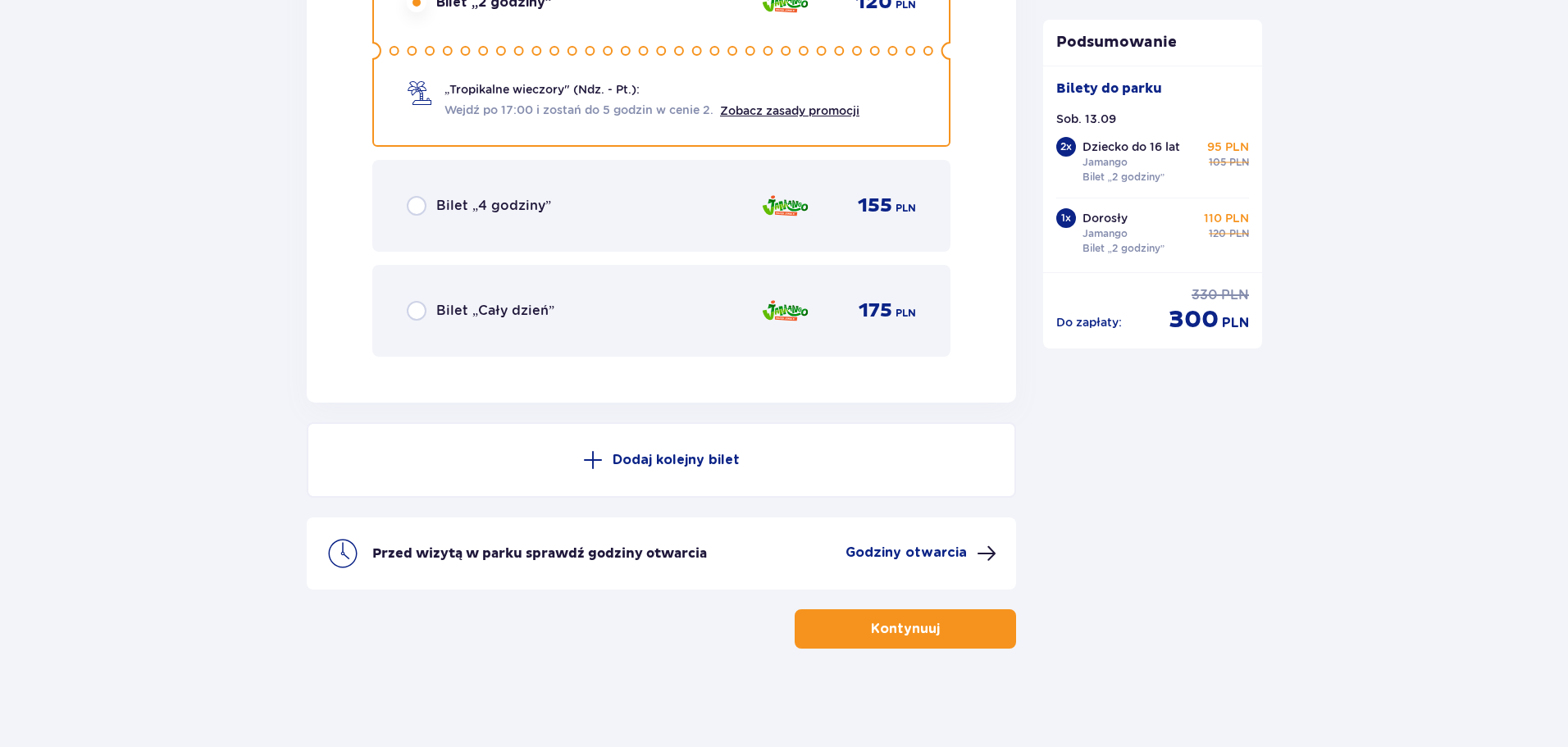
click at [940, 617] on button "Kontynuuj" at bounding box center [906, 629] width 222 height 39
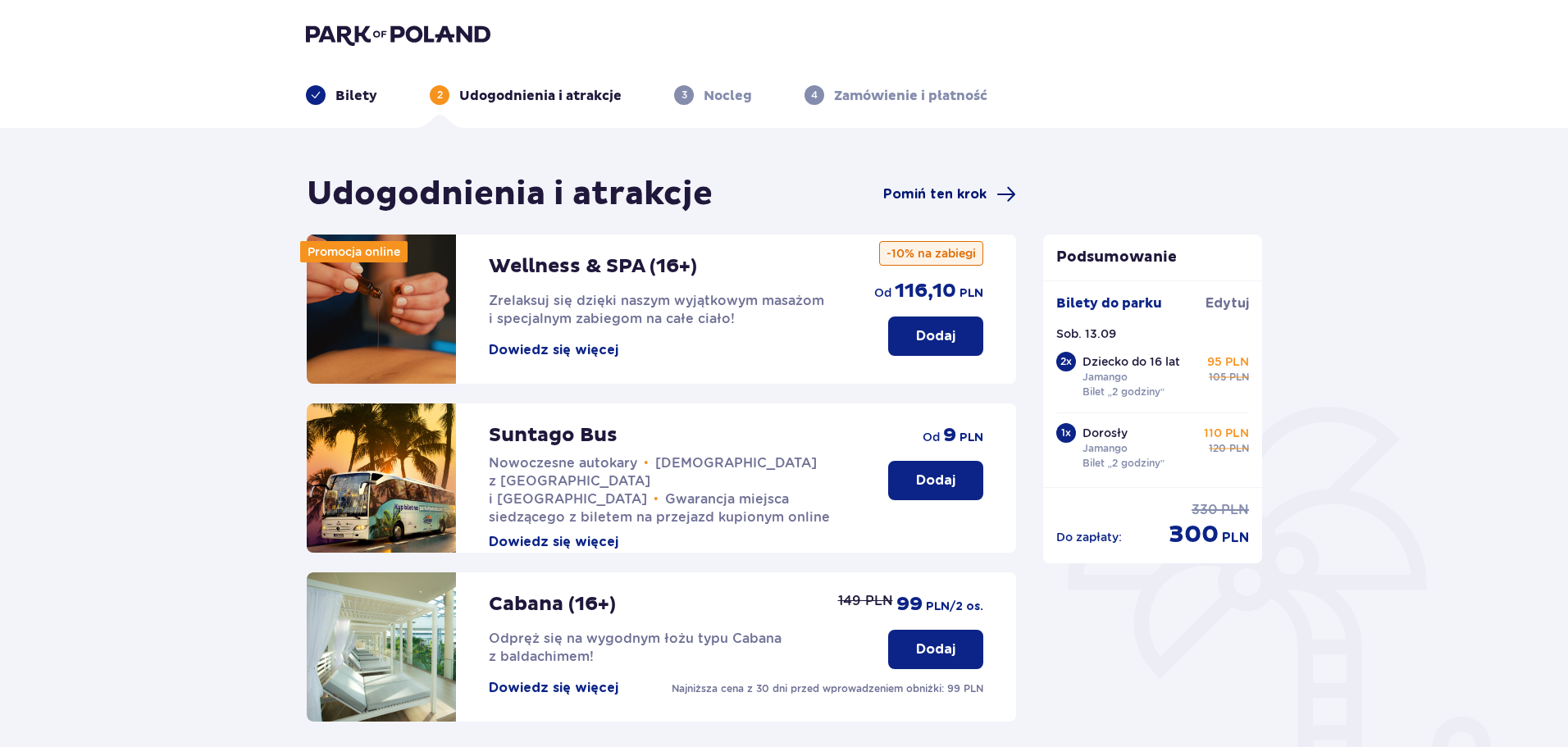
click at [935, 192] on span "Pomiń ten krok" at bounding box center [934, 193] width 103 height 18
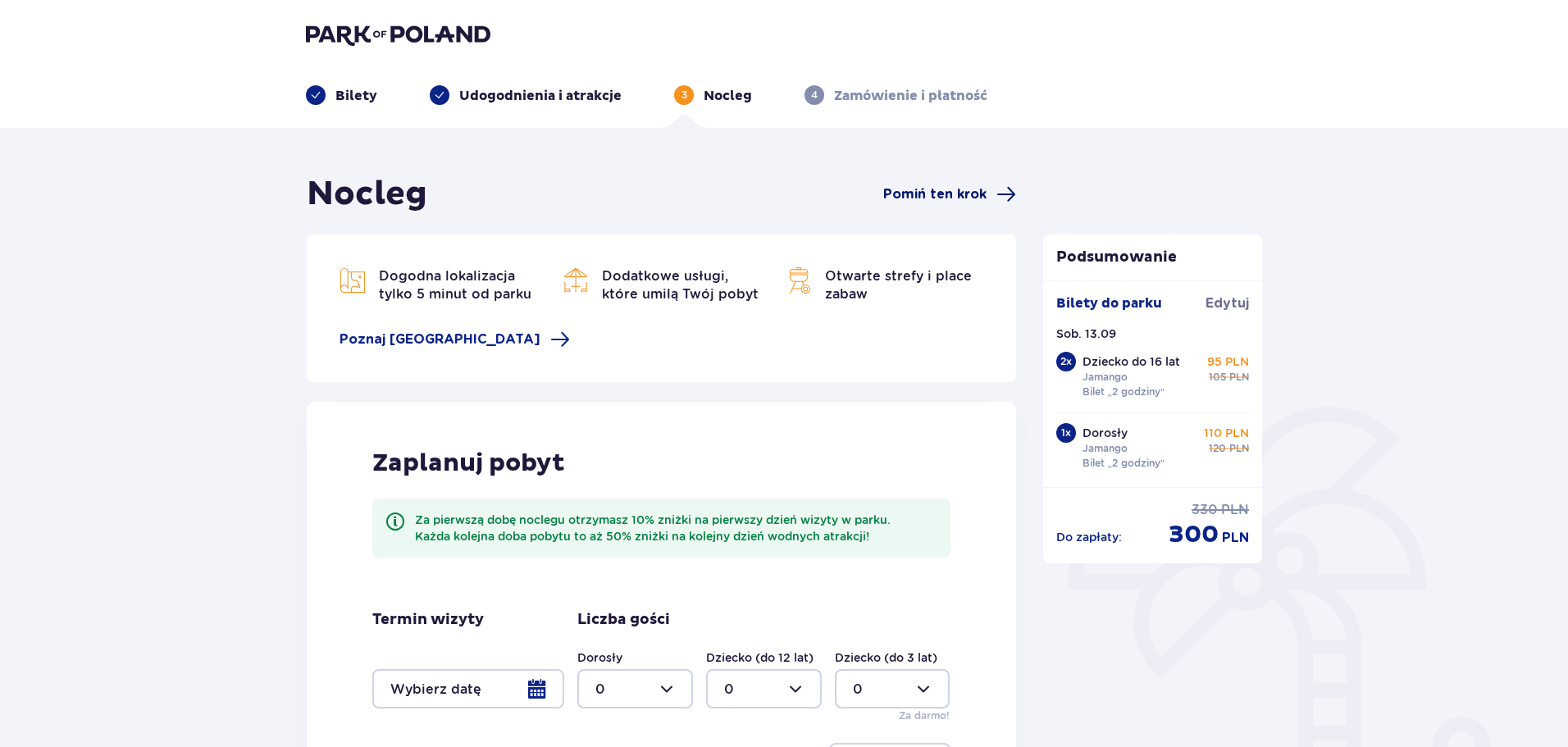
click at [906, 187] on span "Pomiń ten krok" at bounding box center [934, 193] width 103 height 18
